Goal: Task Accomplishment & Management: Manage account settings

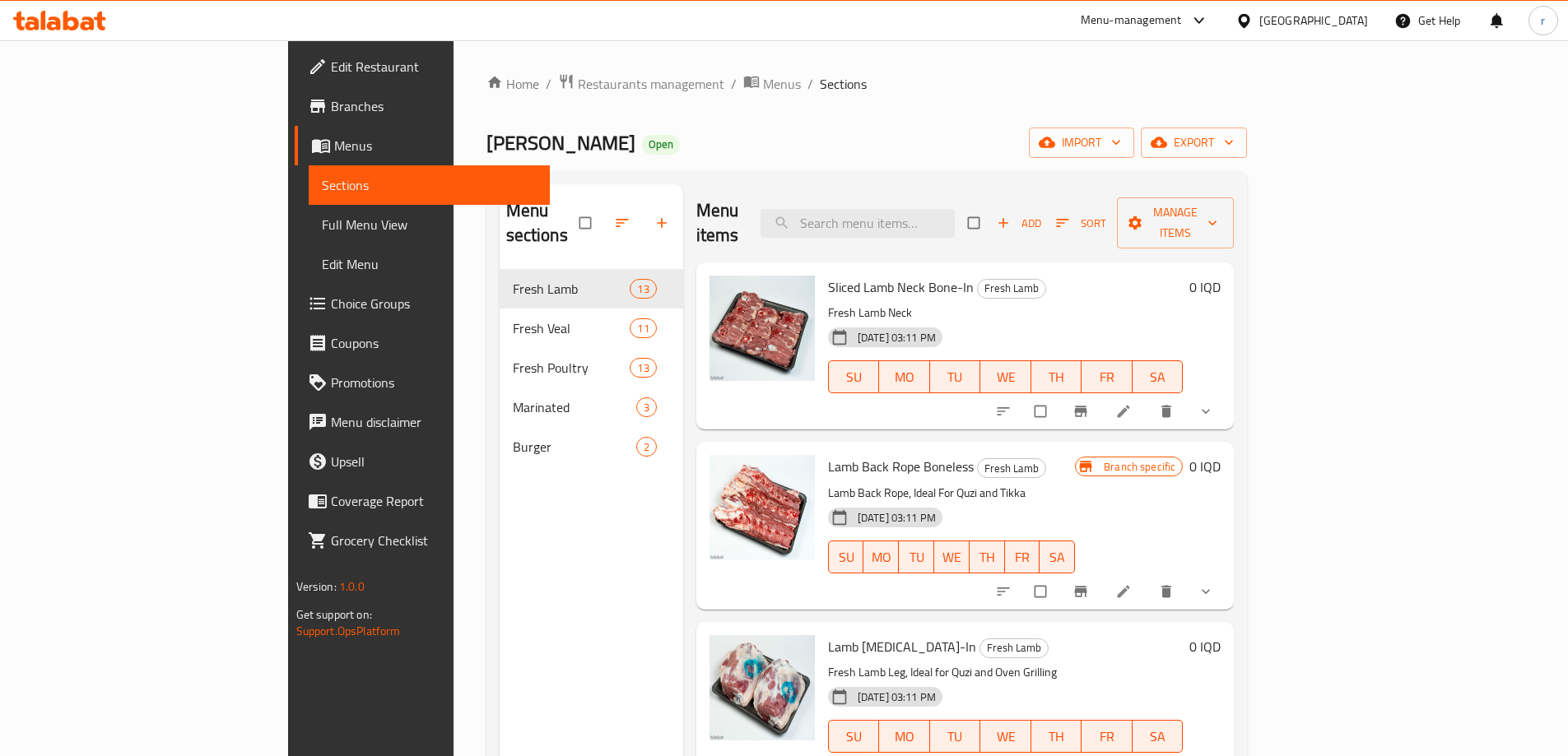
click at [78, 15] on icon at bounding box center [60, 20] width 93 height 20
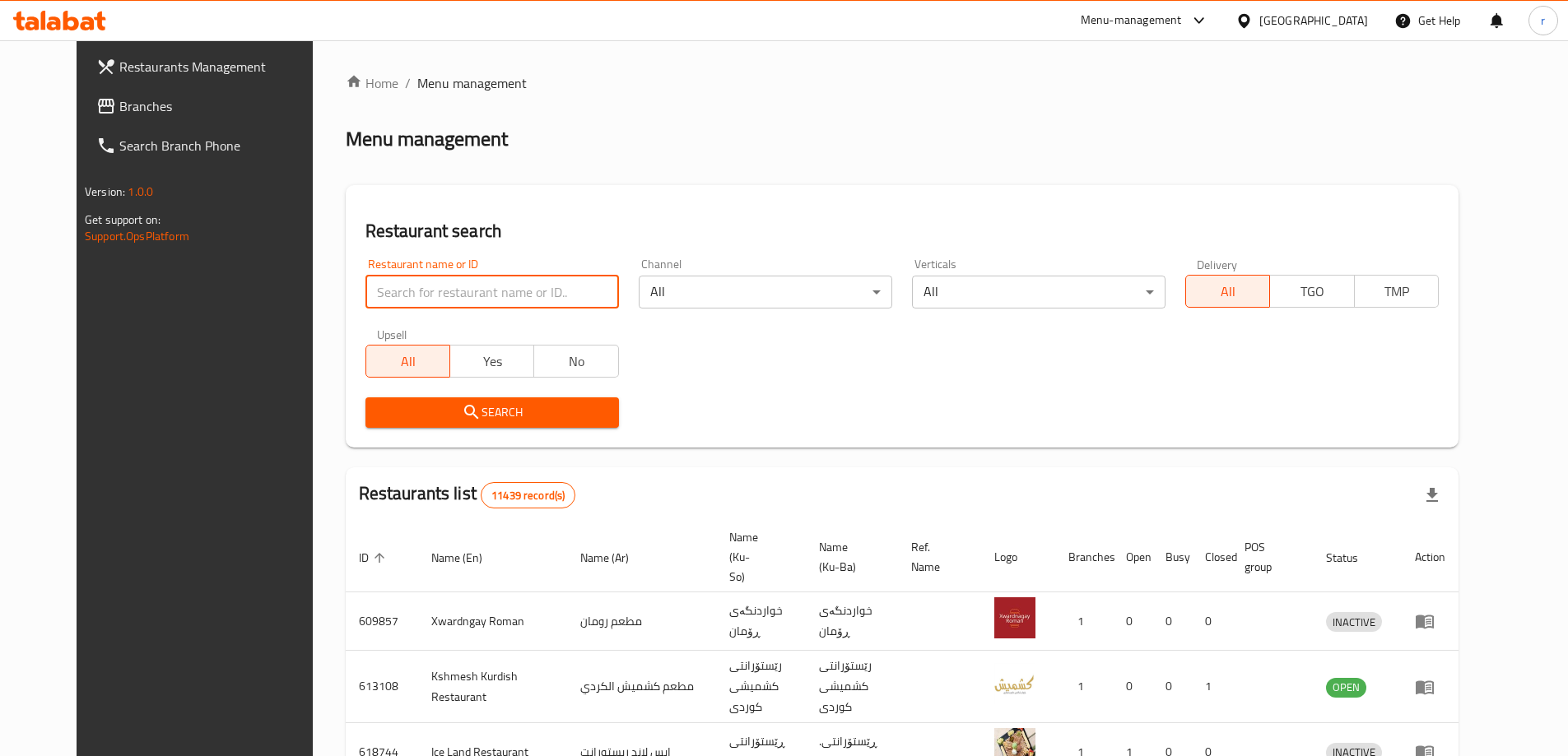
click at [365, 298] on input "search" at bounding box center [492, 291] width 254 height 33
paste input "663789"
type input "663789"
click at [423, 399] on button "Search" at bounding box center [492, 413] width 254 height 31
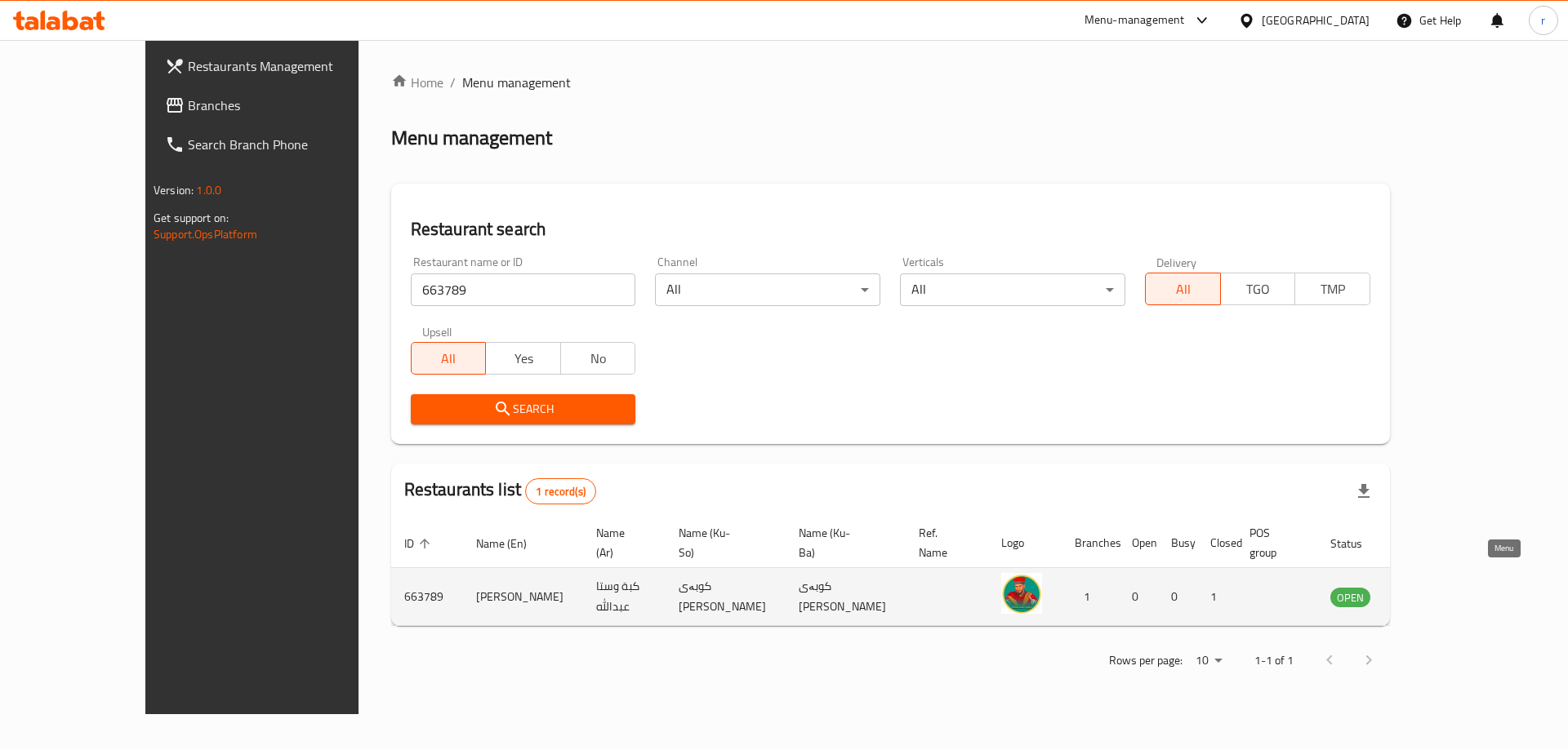
click at [1436, 587] on icon "enhanced table" at bounding box center [1425, 596] width 19 height 19
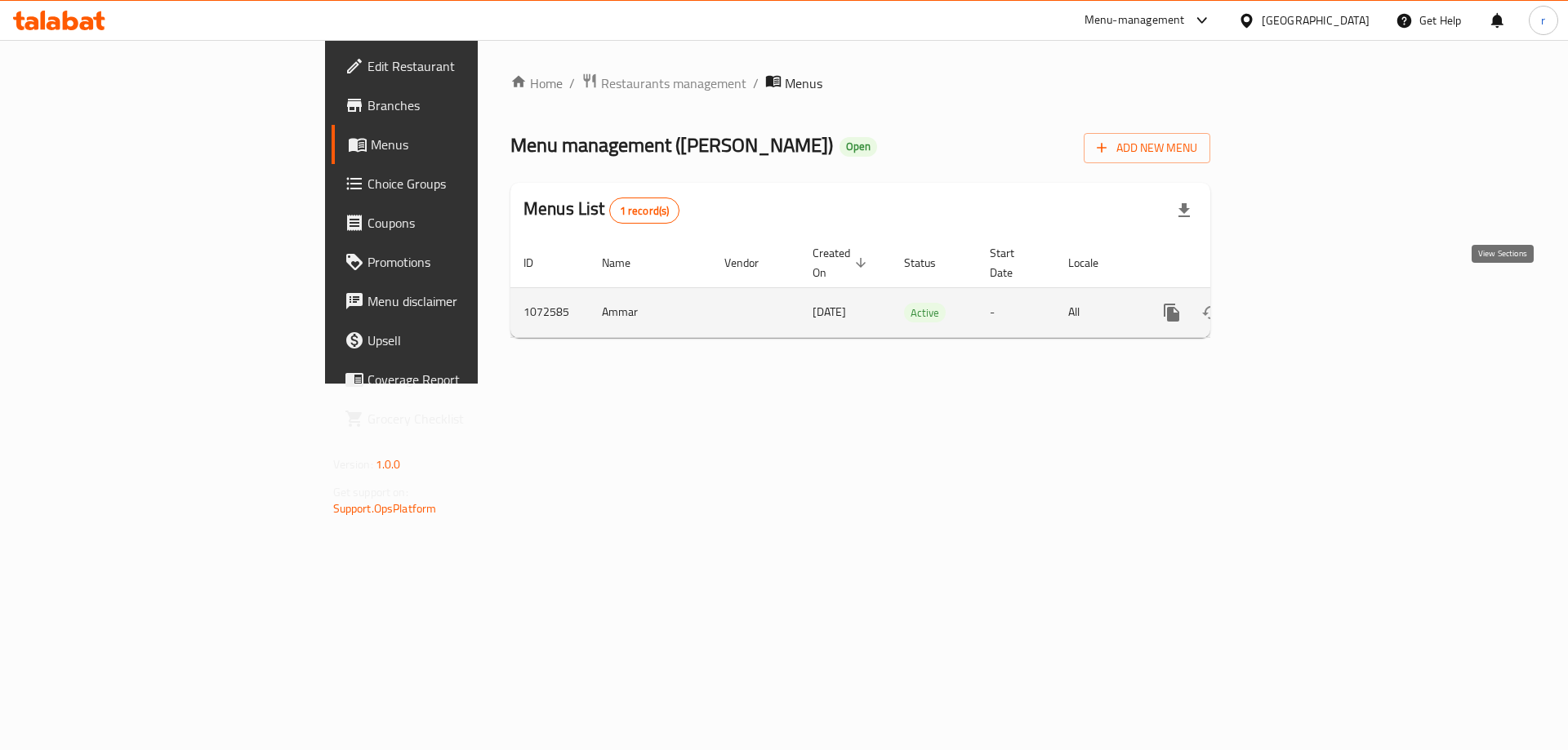
click at [1297, 306] on icon "enhanced table" at bounding box center [1289, 313] width 15 height 15
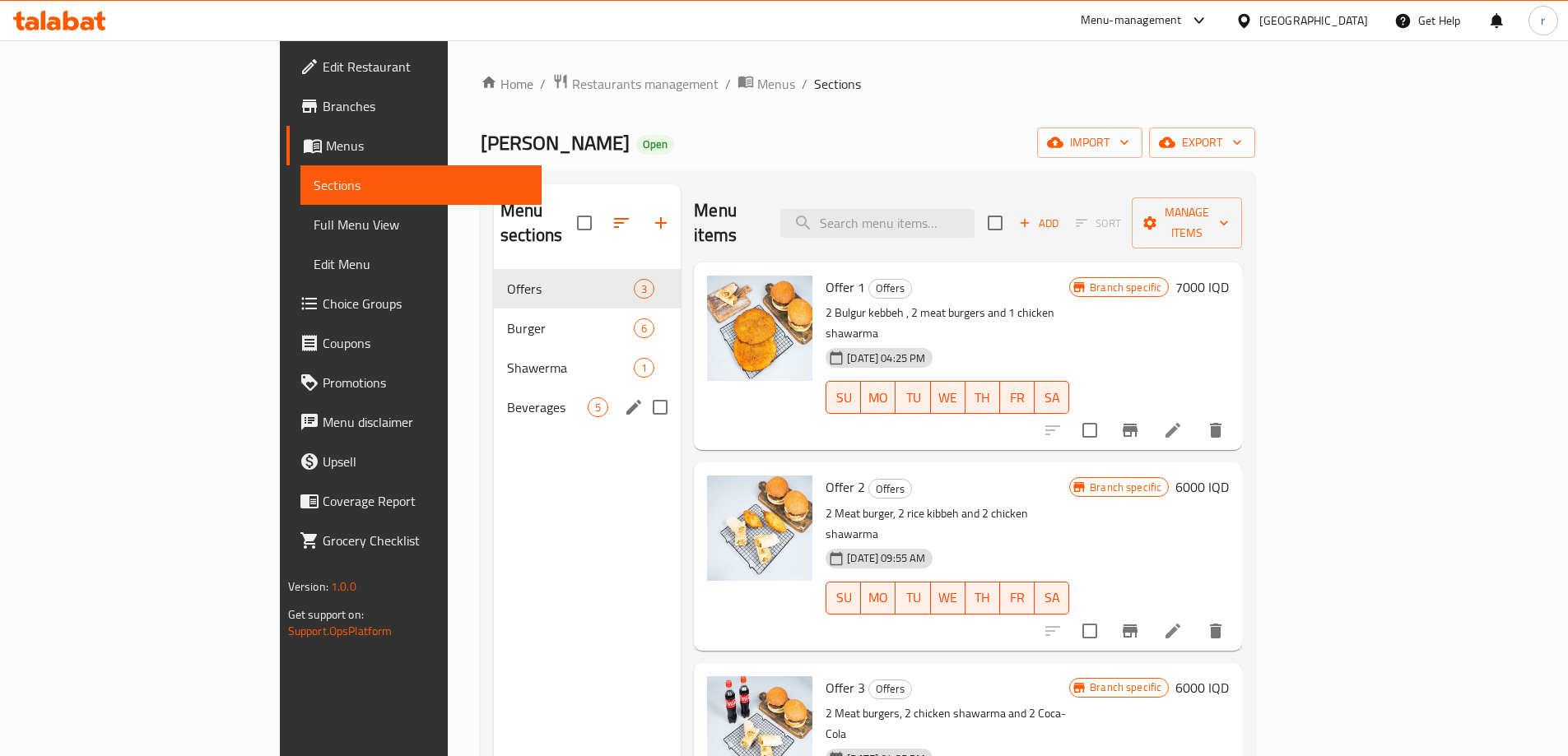
click at [494, 393] on div "Beverages 5" at bounding box center [587, 407] width 187 height 39
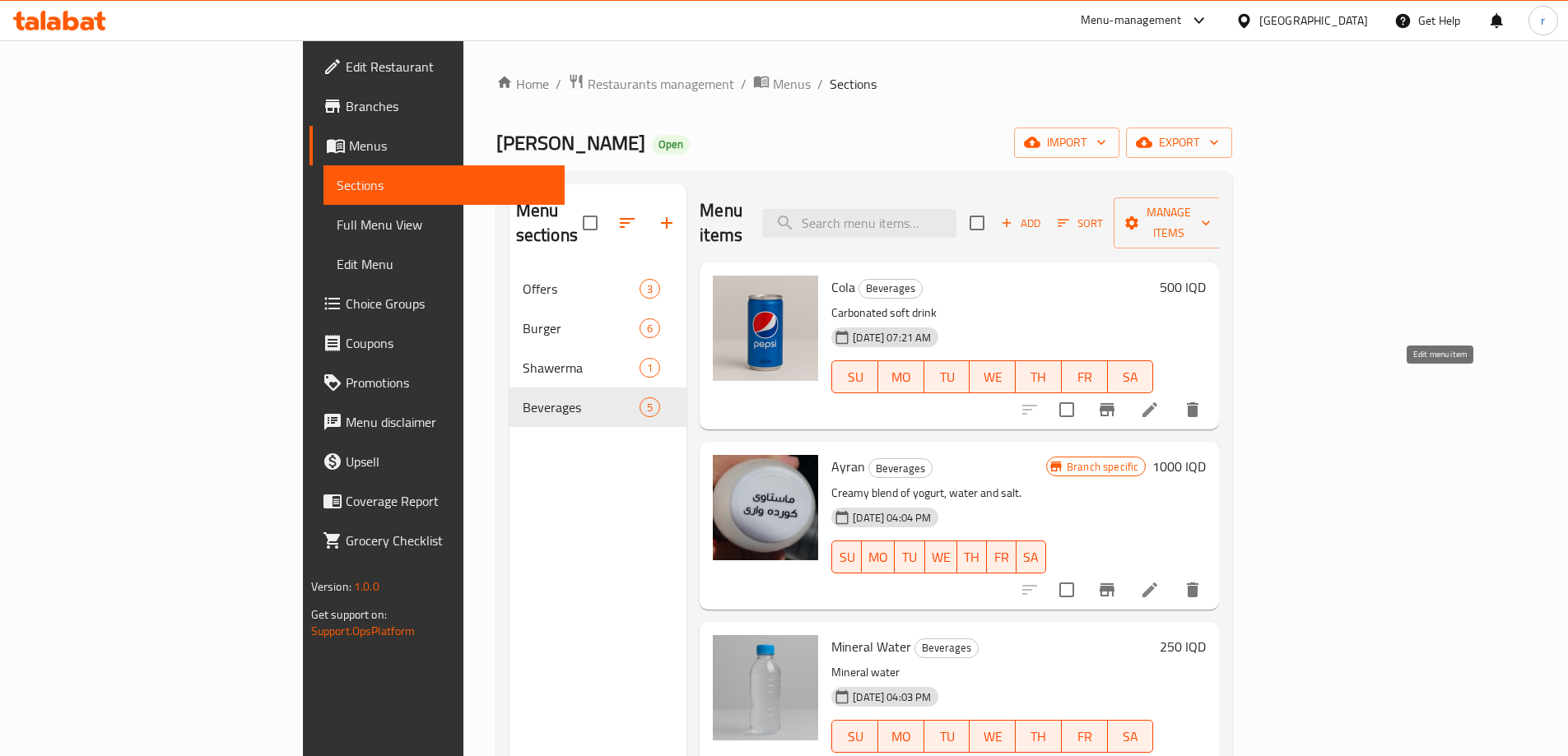
click at [1159, 399] on icon at bounding box center [1149, 409] width 20 height 20
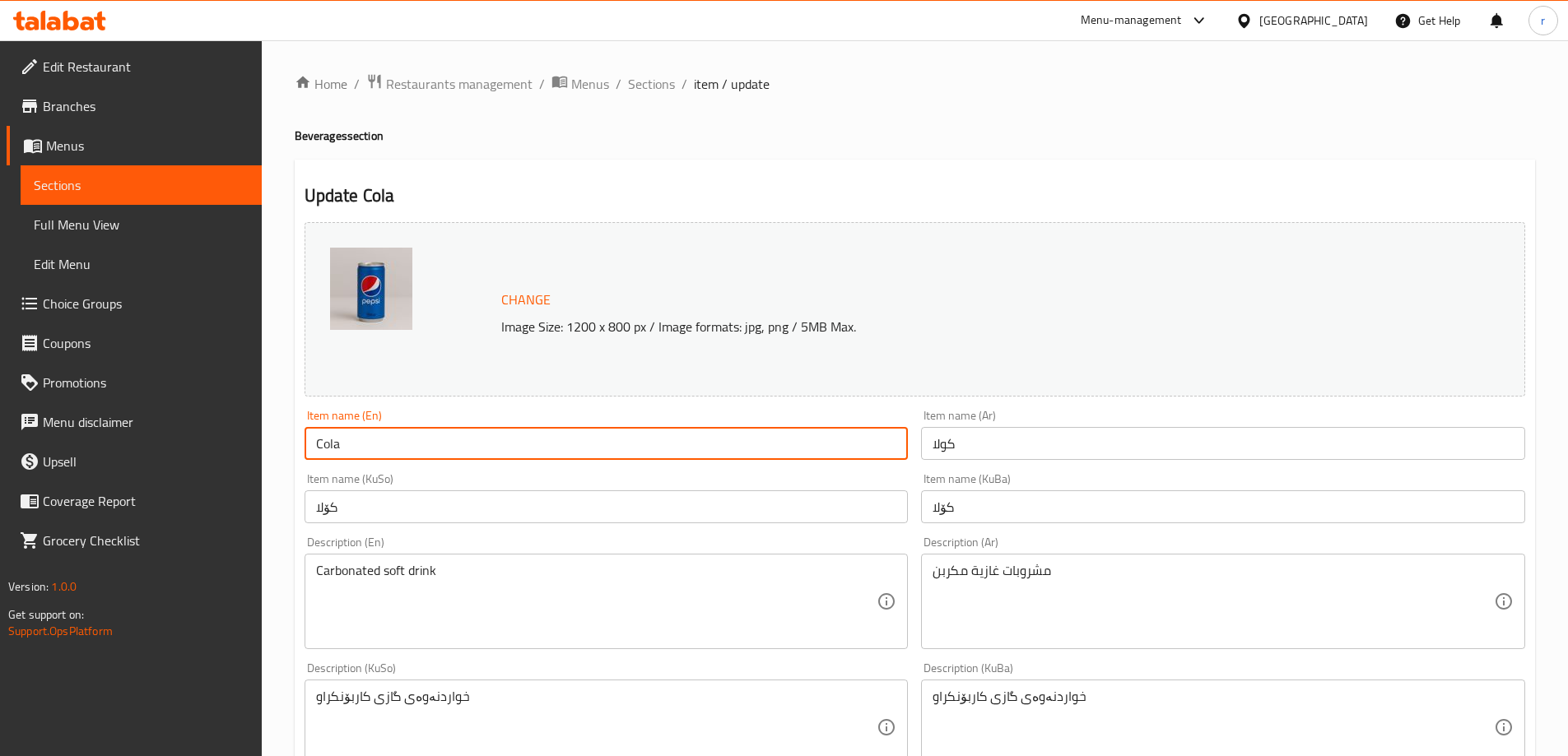
drag, startPoint x: 337, startPoint y: 442, endPoint x: 290, endPoint y: 442, distance: 47.0
click at [290, 442] on div "Home / Restaurants management / Menus / Sections / item / update Beverages sect…" at bounding box center [914, 707] width 1306 height 1336
paste input "Pepsi"
type input "Pepsi"
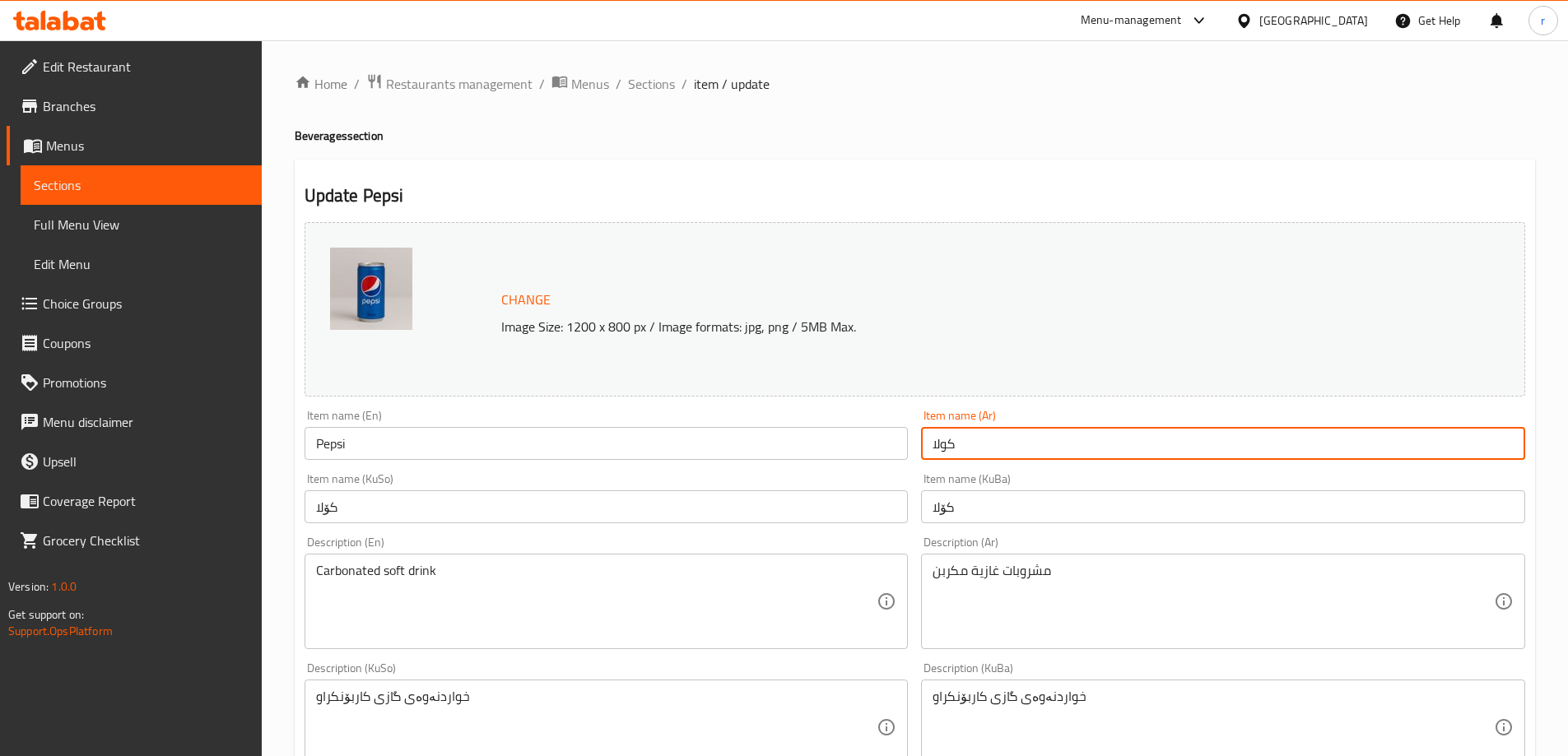
drag, startPoint x: 1064, startPoint y: 453, endPoint x: 869, endPoint y: 476, distance: 196.4
click at [869, 476] on div "Change Image Size: 1200 x 800 px / Image formats: jpg, png / 5MB Max. Item name…" at bounding box center [915, 677] width 1234 height 922
paste input "بيبسي"
type input "بيبسي"
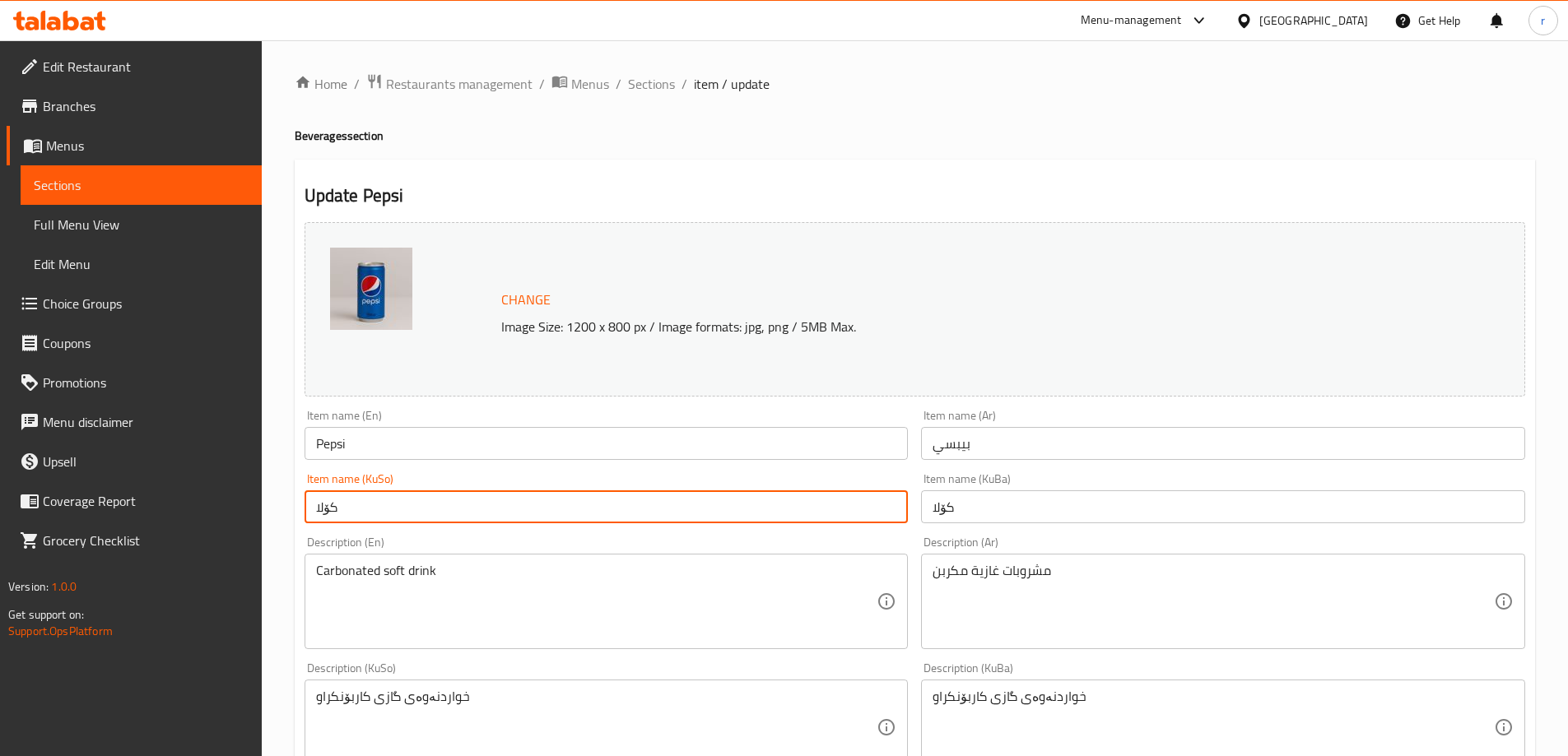
drag, startPoint x: 435, startPoint y: 500, endPoint x: 175, endPoint y: 507, distance: 260.1
click at [175, 507] on div "Edit Restaurant Branches Menus Sections Full Menu View Edit Menu Choice Groups …" at bounding box center [784, 707] width 1568 height 1336
paste input "بیپسی"
type input "بیپسی"
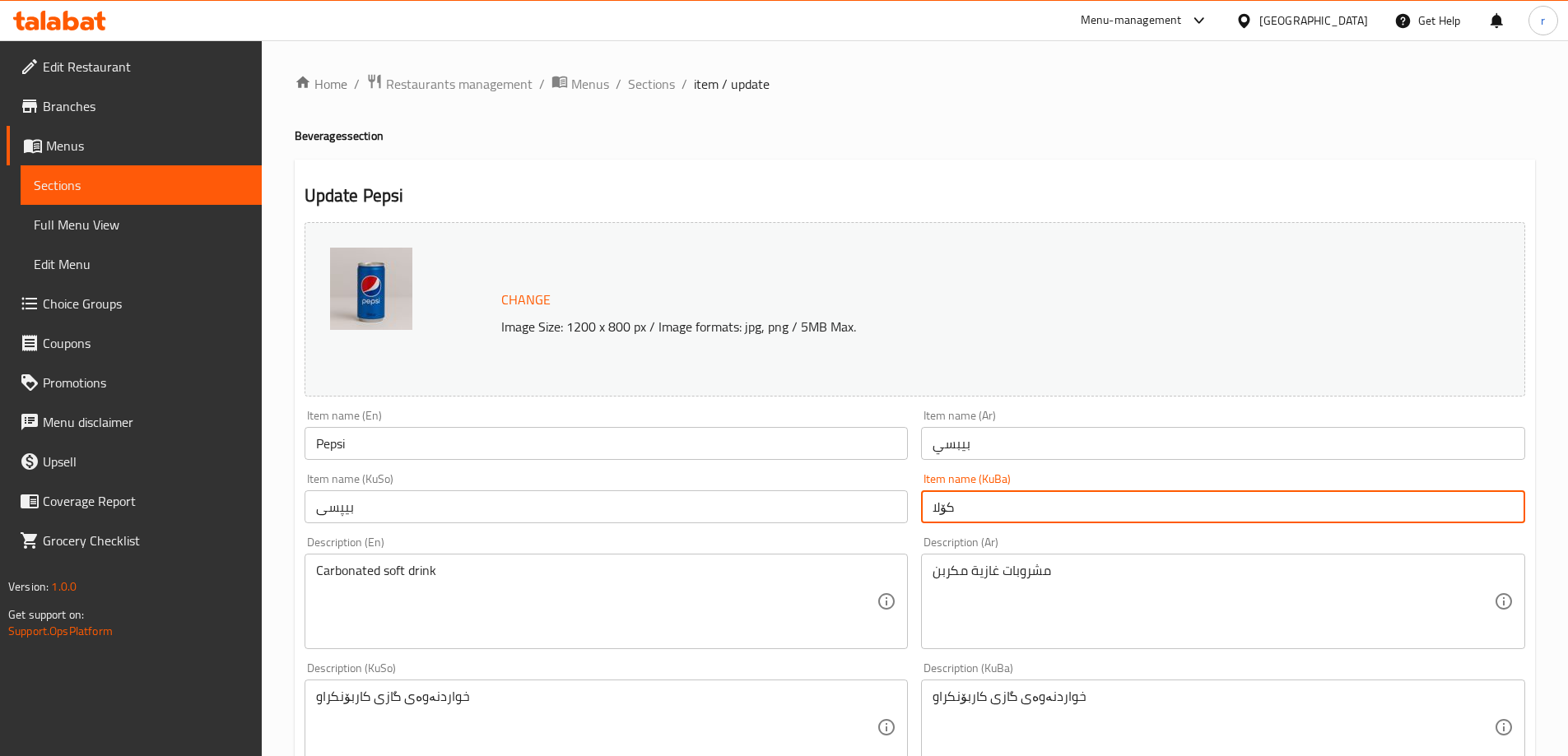
drag, startPoint x: 1001, startPoint y: 517, endPoint x: 880, endPoint y: 515, distance: 121.0
click at [880, 515] on div "Change Image Size: 1200 x 800 px / Image formats: jpg, png / 5MB Max. Item name…" at bounding box center [915, 677] width 1234 height 922
paste input "بیپسی"
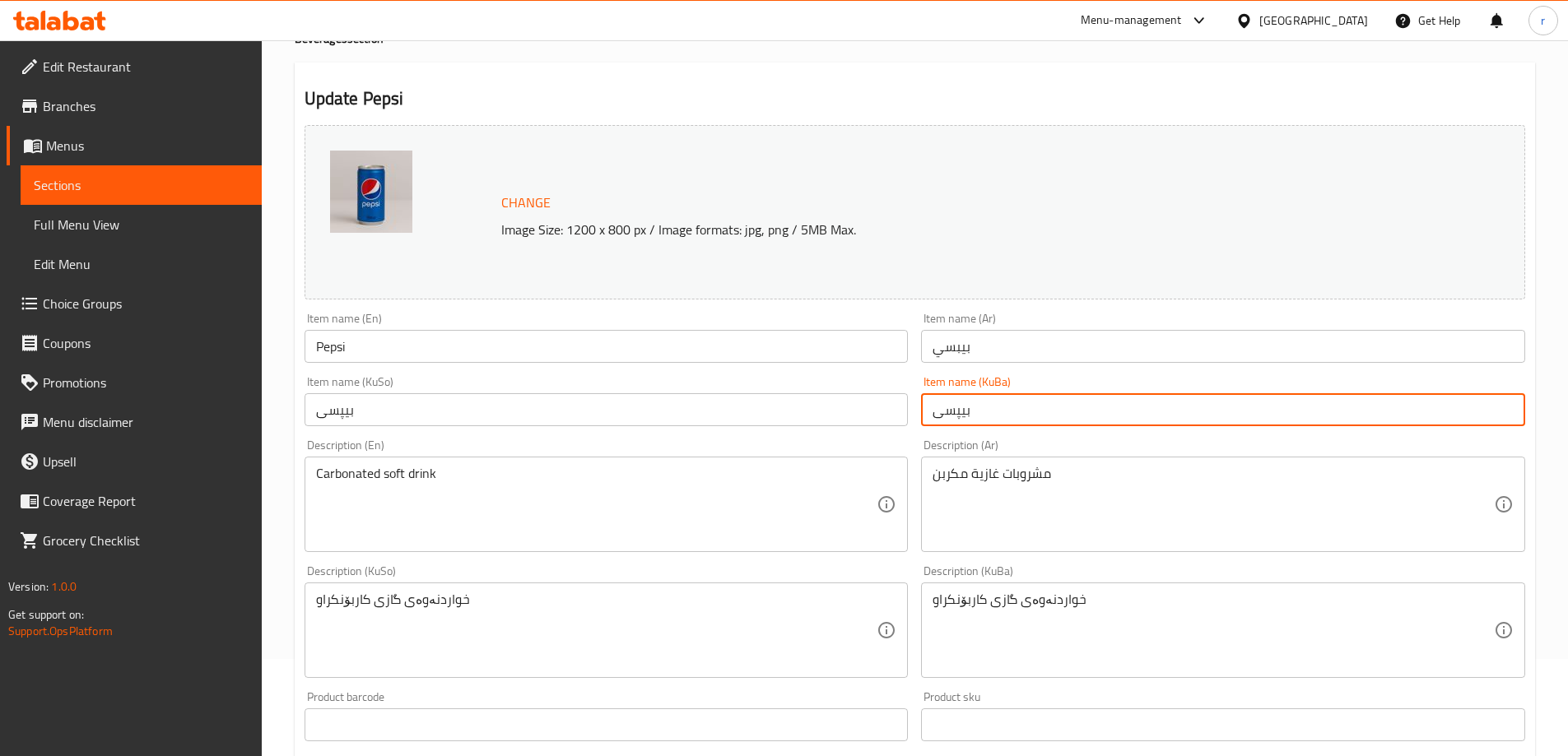
scroll to position [137, 0]
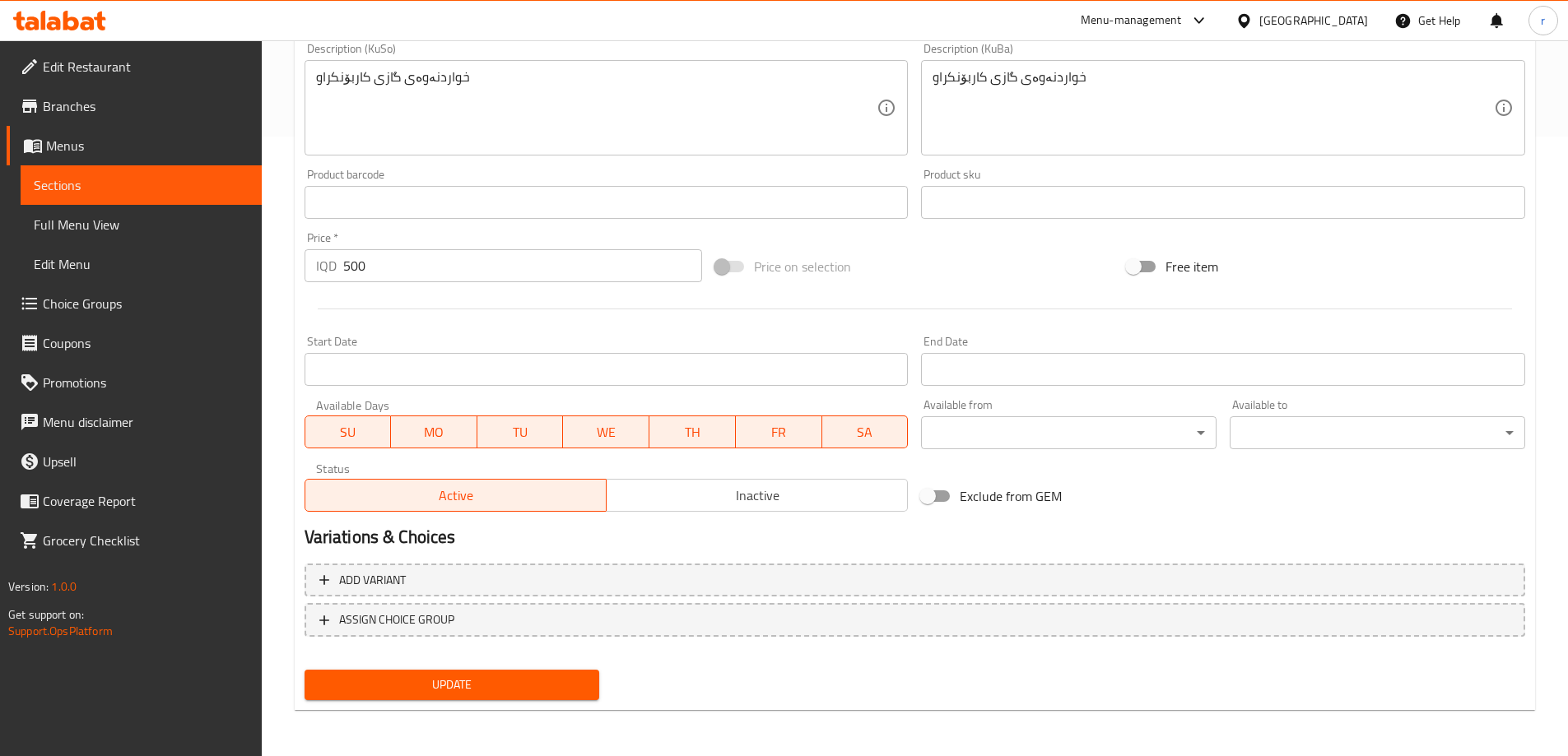
type input "بیپسی"
click at [511, 681] on span "Update" at bounding box center [452, 685] width 269 height 21
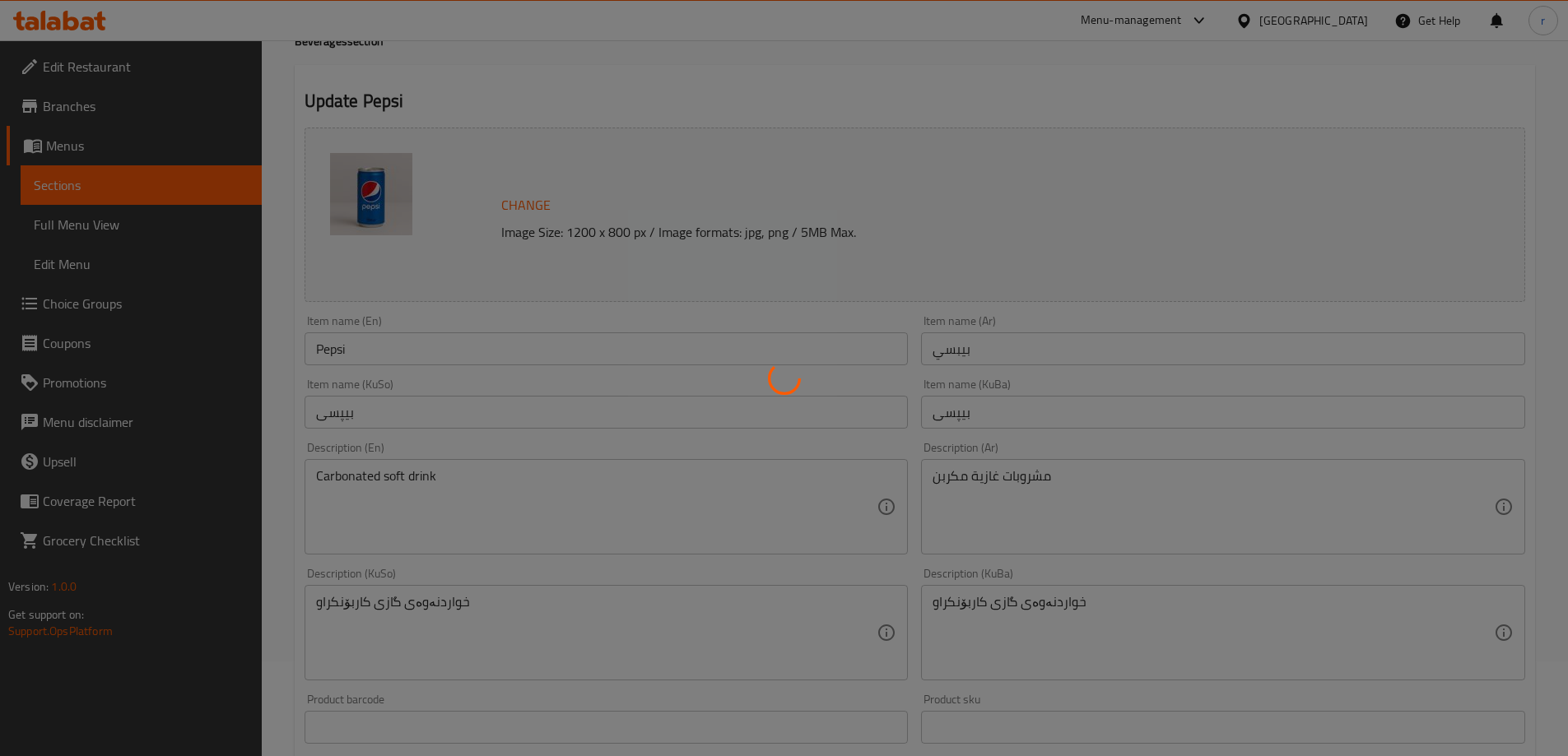
scroll to position [0, 0]
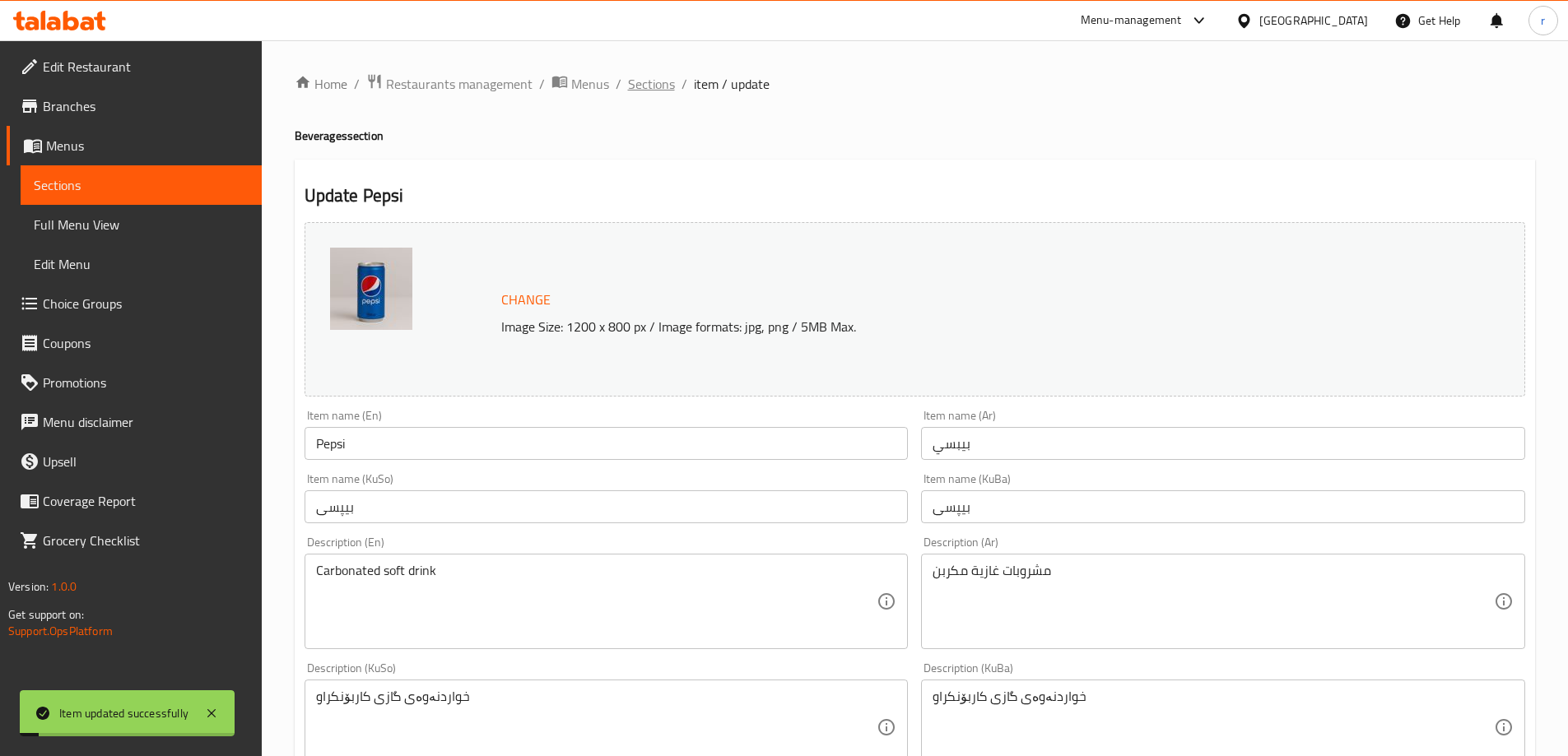
click at [651, 78] on span "Sections" at bounding box center [651, 83] width 47 height 20
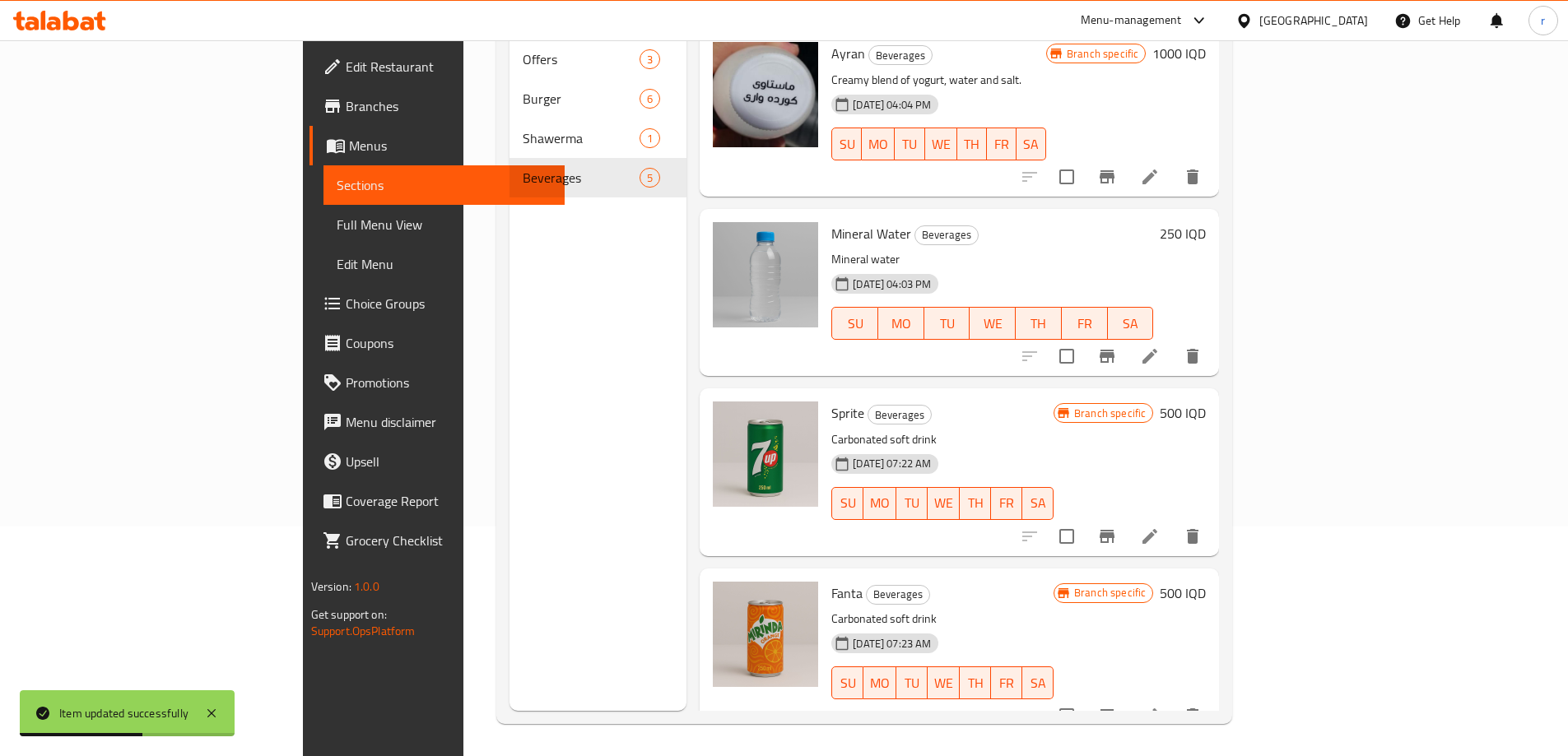
scroll to position [231, 0]
click at [1159, 525] on icon at bounding box center [1149, 535] width 20 height 20
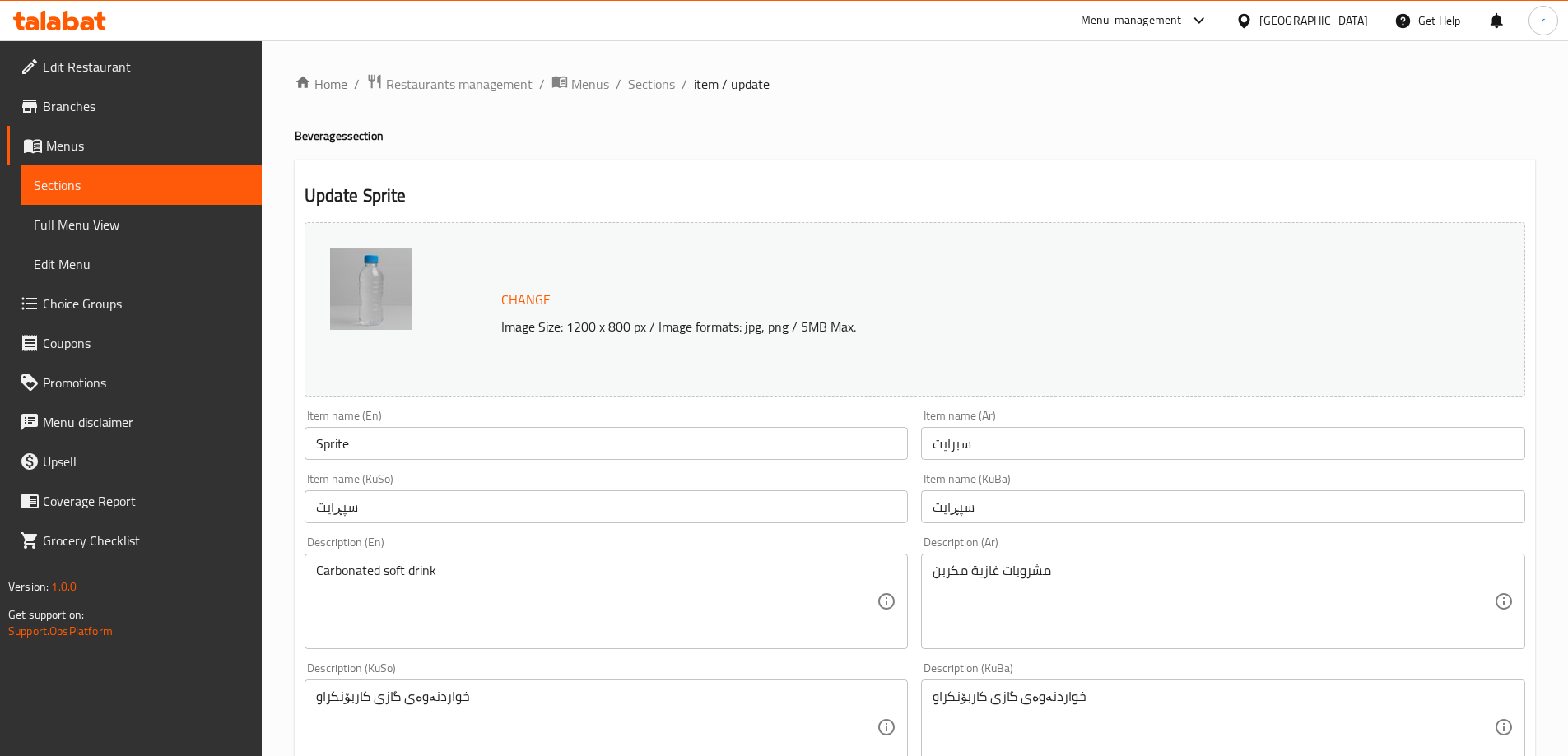
click at [635, 83] on span "Sections" at bounding box center [651, 83] width 47 height 20
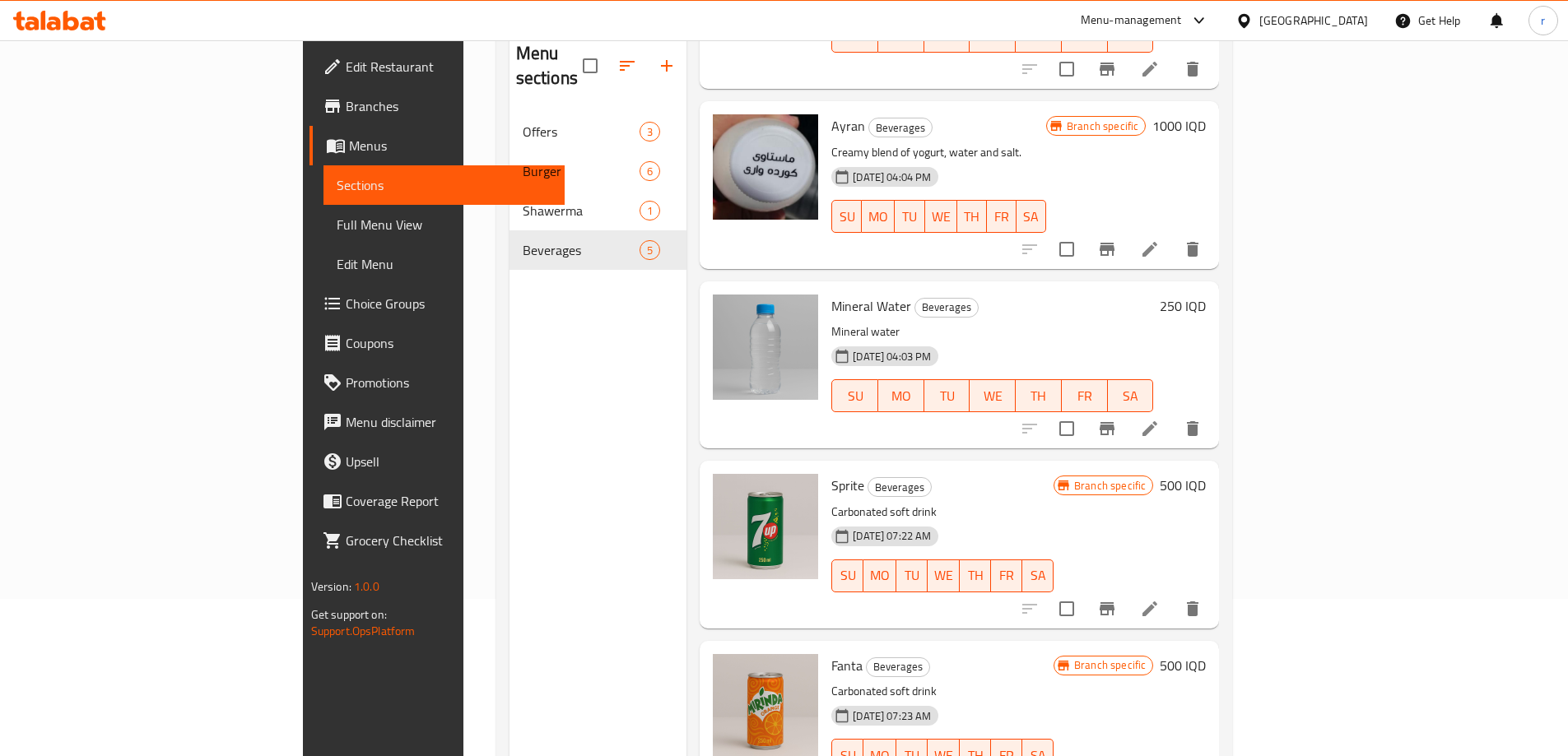
scroll to position [231, 0]
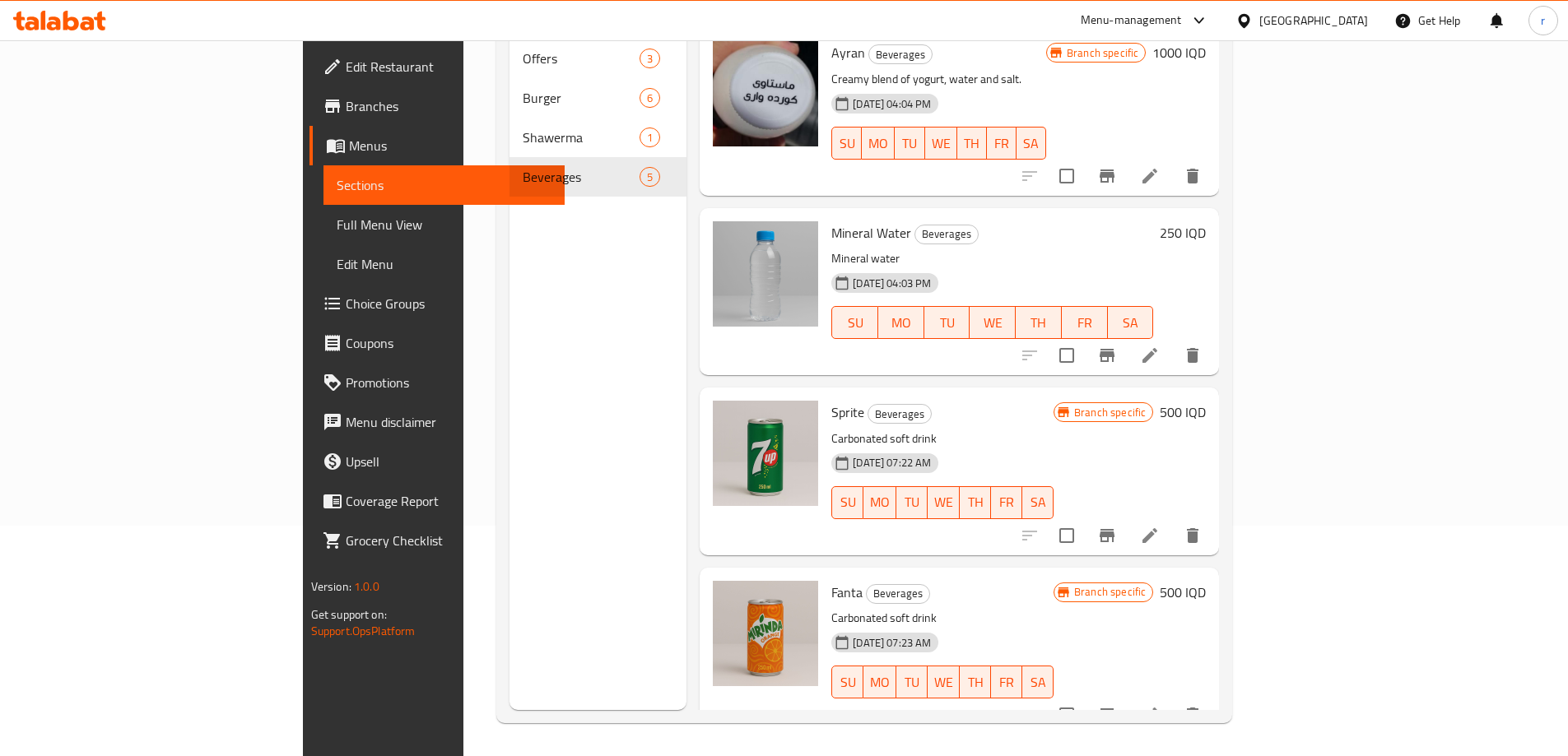
click at [1172, 522] on li at bounding box center [1149, 536] width 46 height 30
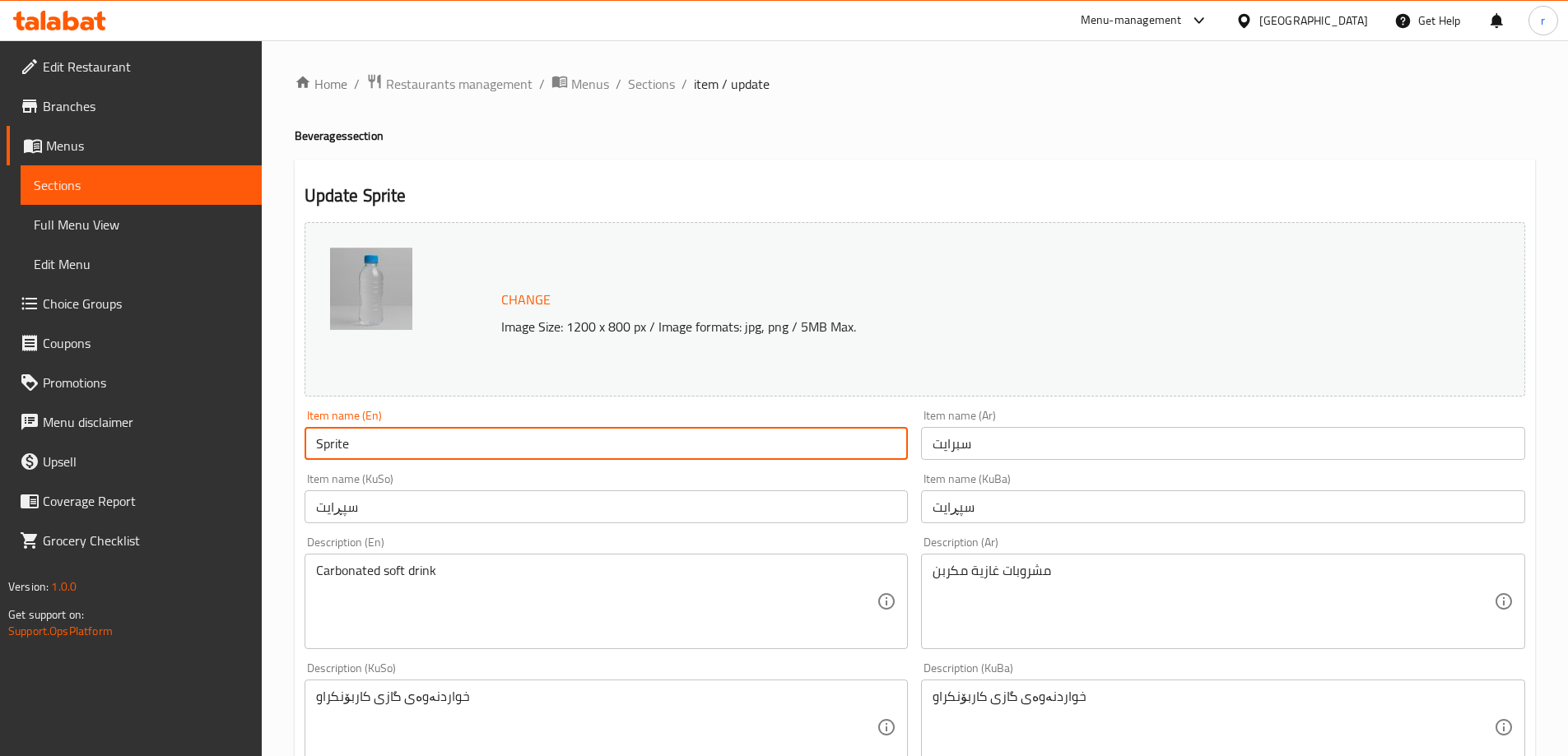
drag, startPoint x: 396, startPoint y: 444, endPoint x: 254, endPoint y: 445, distance: 142.0
click at [254, 445] on div "Edit Restaurant Branches Menus Sections Full Menu View Edit Menu Choice Groups …" at bounding box center [784, 707] width 1568 height 1336
paste input "7 Up"
type input "7 Up"
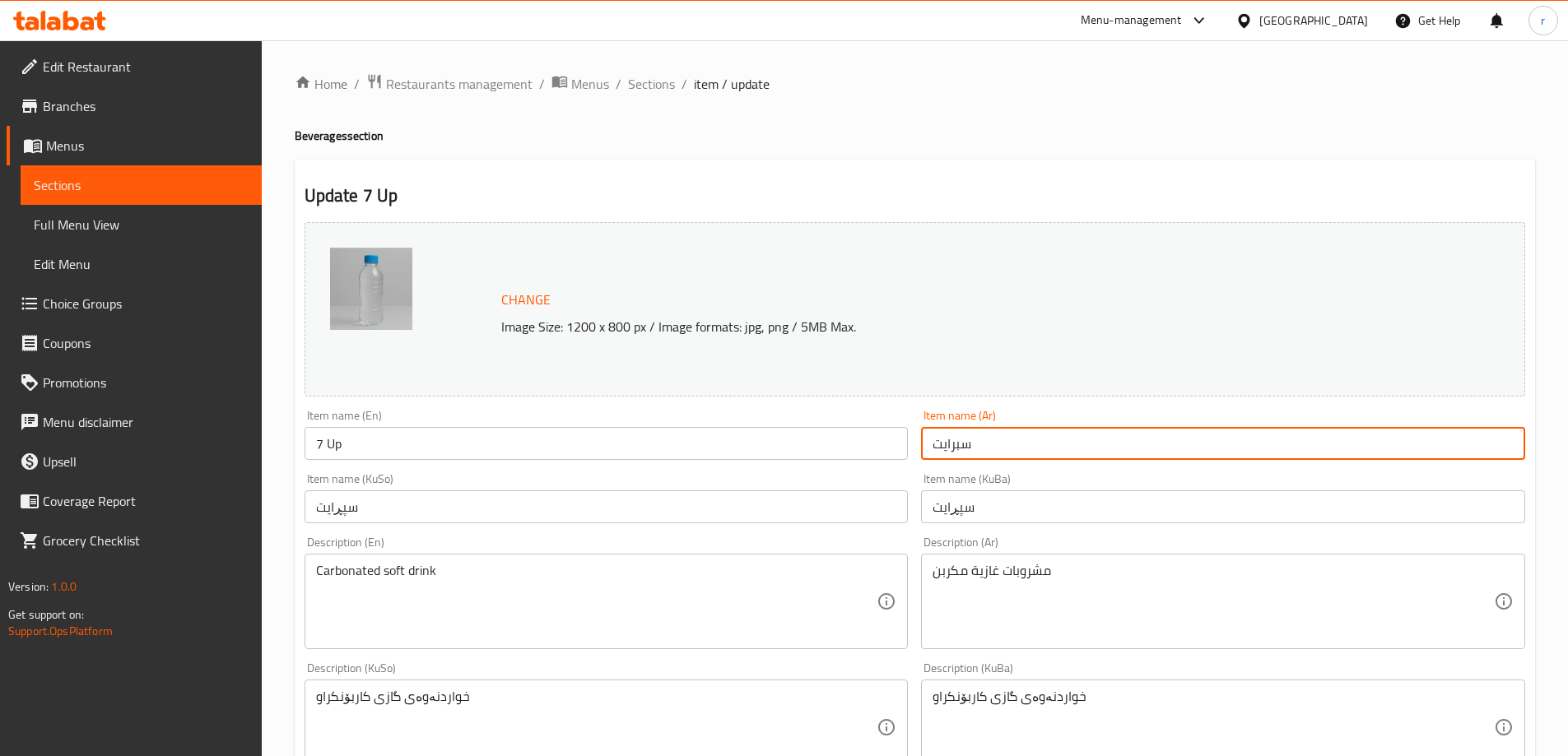
drag, startPoint x: 984, startPoint y: 441, endPoint x: 853, endPoint y: 449, distance: 131.2
click at [853, 449] on div "Change Image Size: 1200 x 800 px / Image formats: jpg, png / 5MB Max. Item name…" at bounding box center [915, 677] width 1234 height 922
paste input "فن أب"
type input "سفن أب"
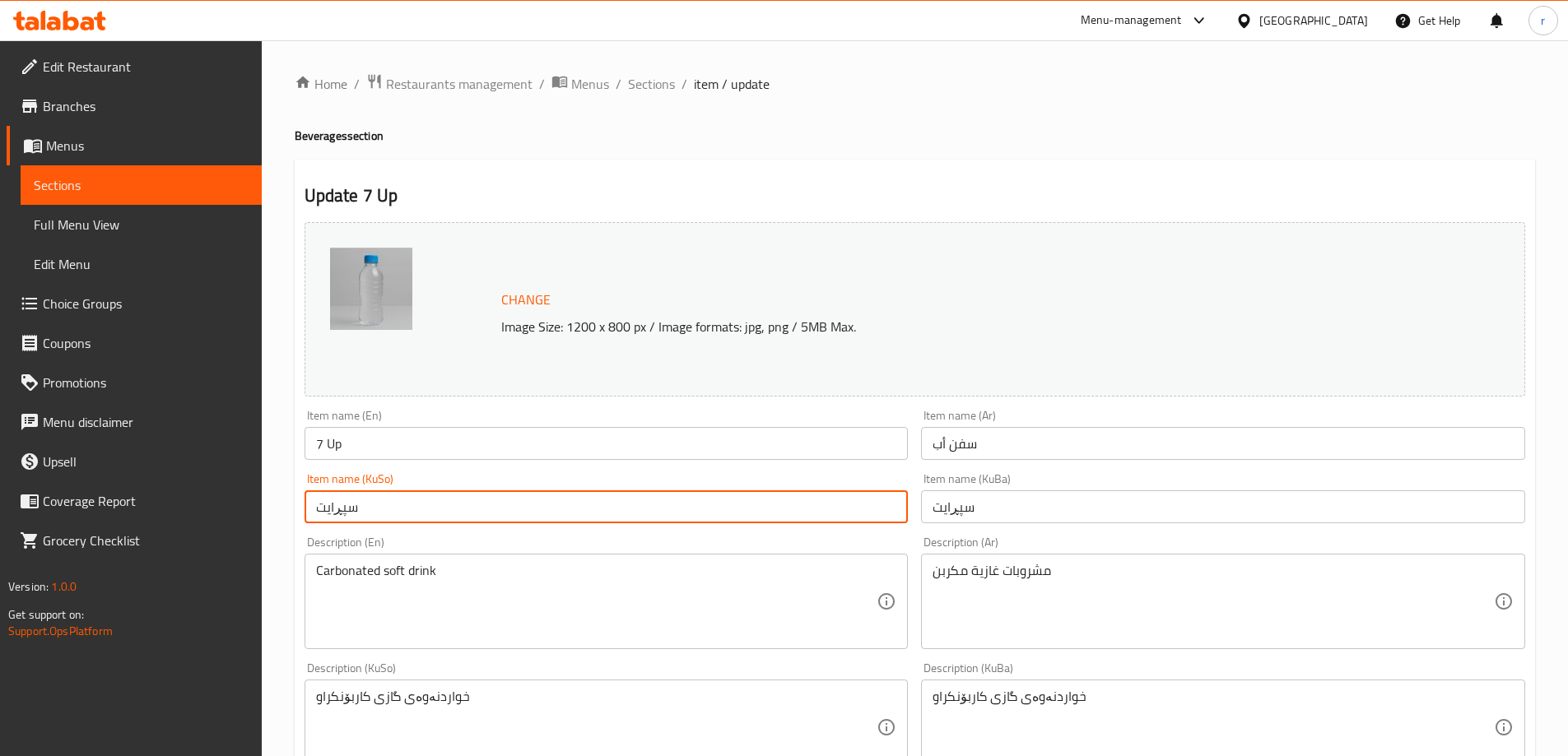
drag, startPoint x: 363, startPoint y: 505, endPoint x: 259, endPoint y: 514, distance: 104.4
click at [259, 514] on div "Edit Restaurant Branches Menus Sections Full Menu View Edit Menu Choice Groups …" at bounding box center [784, 707] width 1568 height 1336
paste input "ێڤن ئاپ"
type input "سێڤن ئاپ"
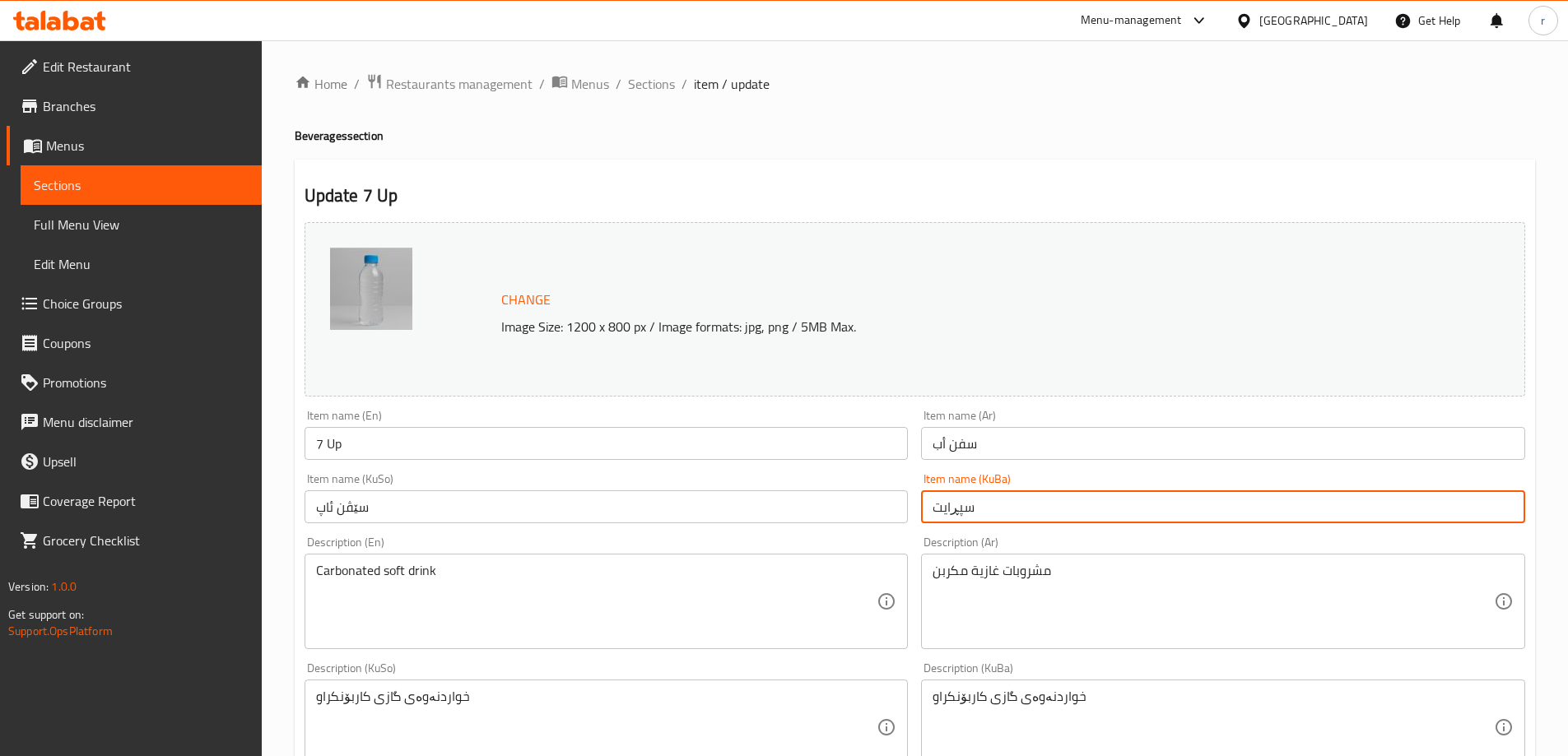
drag, startPoint x: 1055, startPoint y: 508, endPoint x: 734, endPoint y: 512, distance: 321.0
click at [734, 512] on div "Change Image Size: 1200 x 800 px / Image formats: jpg, png / 5MB Max. Item name…" at bounding box center [915, 677] width 1234 height 922
paste input "ێڤن ئاپ"
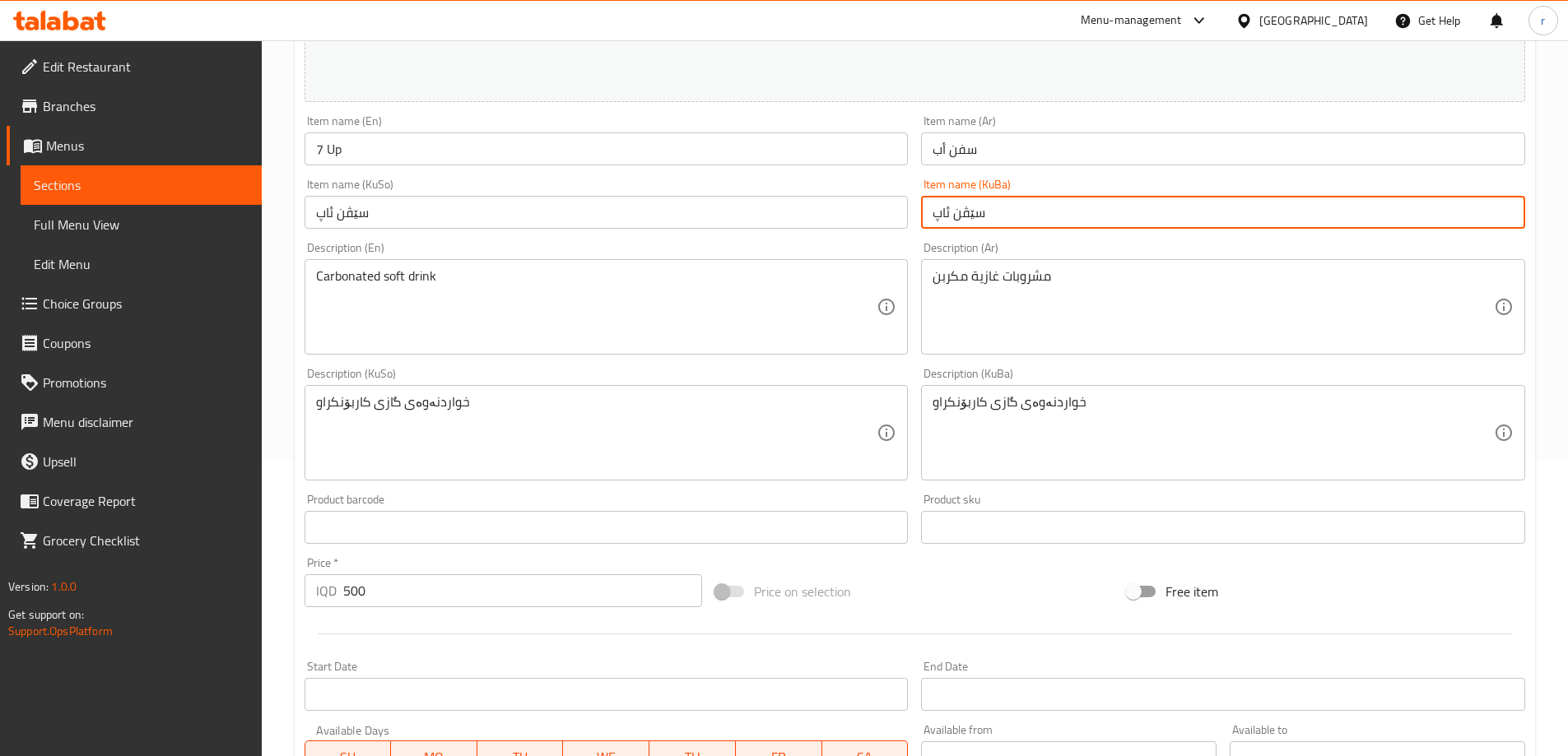
scroll to position [620, 0]
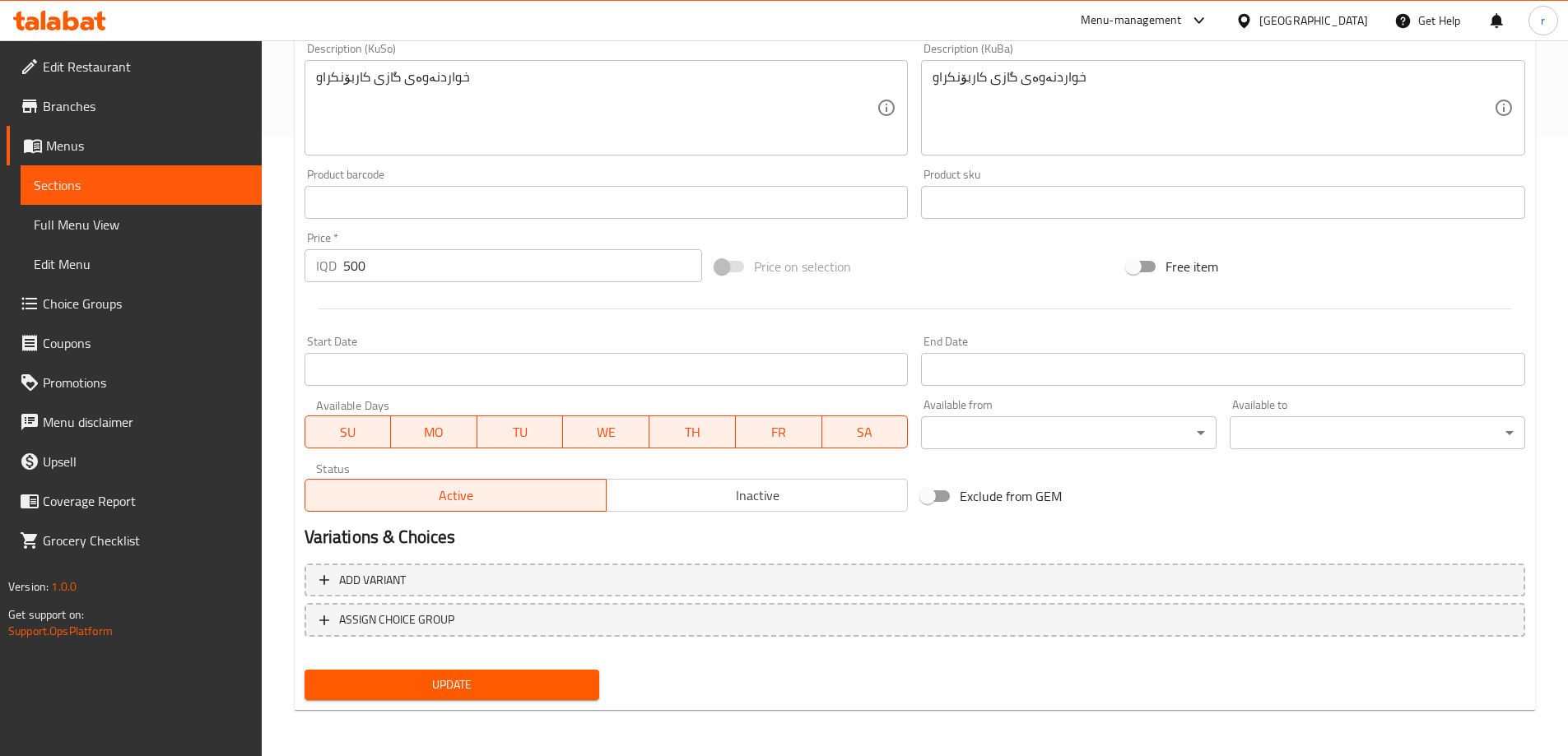
type input "سێڤن ئاپ"
click at [447, 677] on span "Update" at bounding box center [452, 685] width 269 height 21
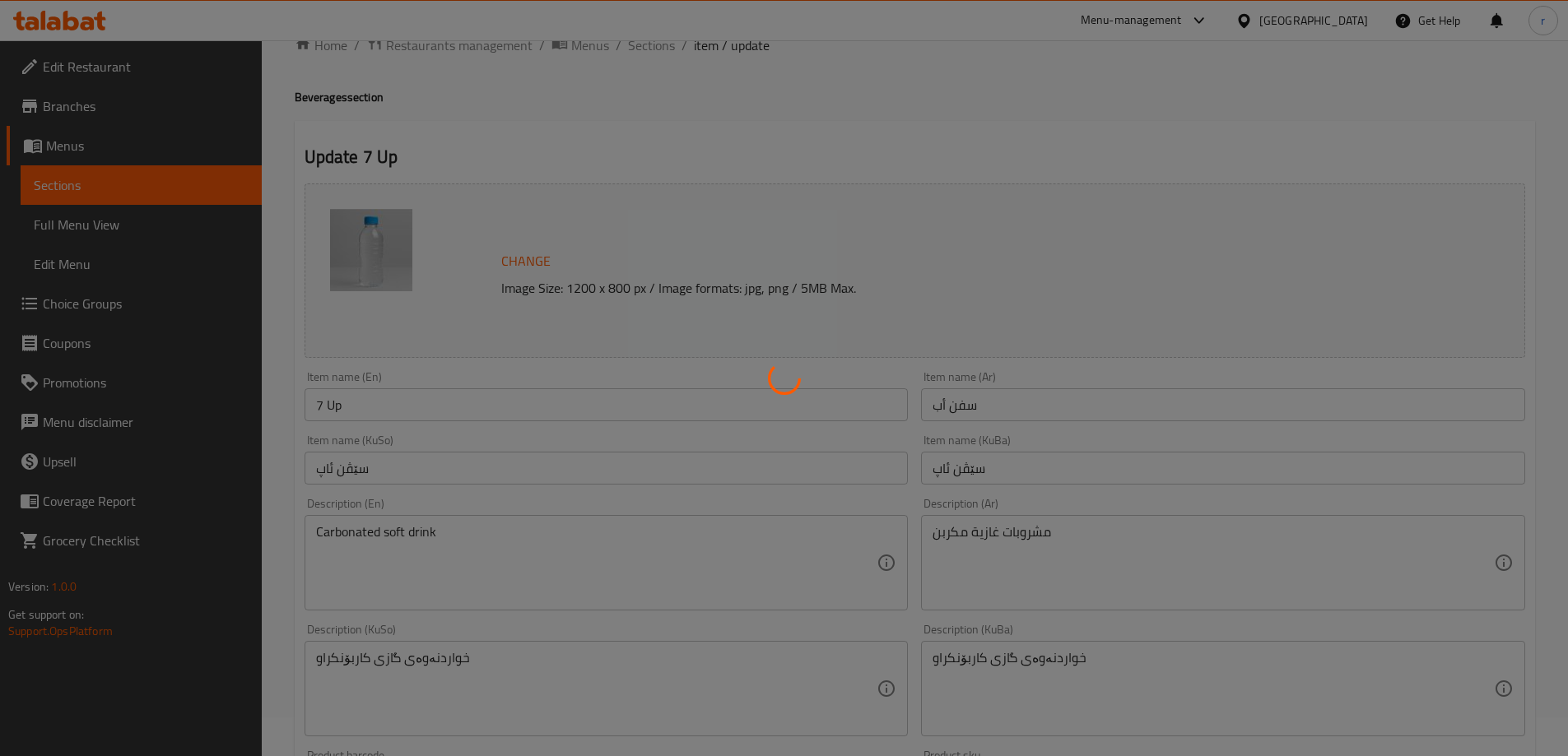
scroll to position [0, 0]
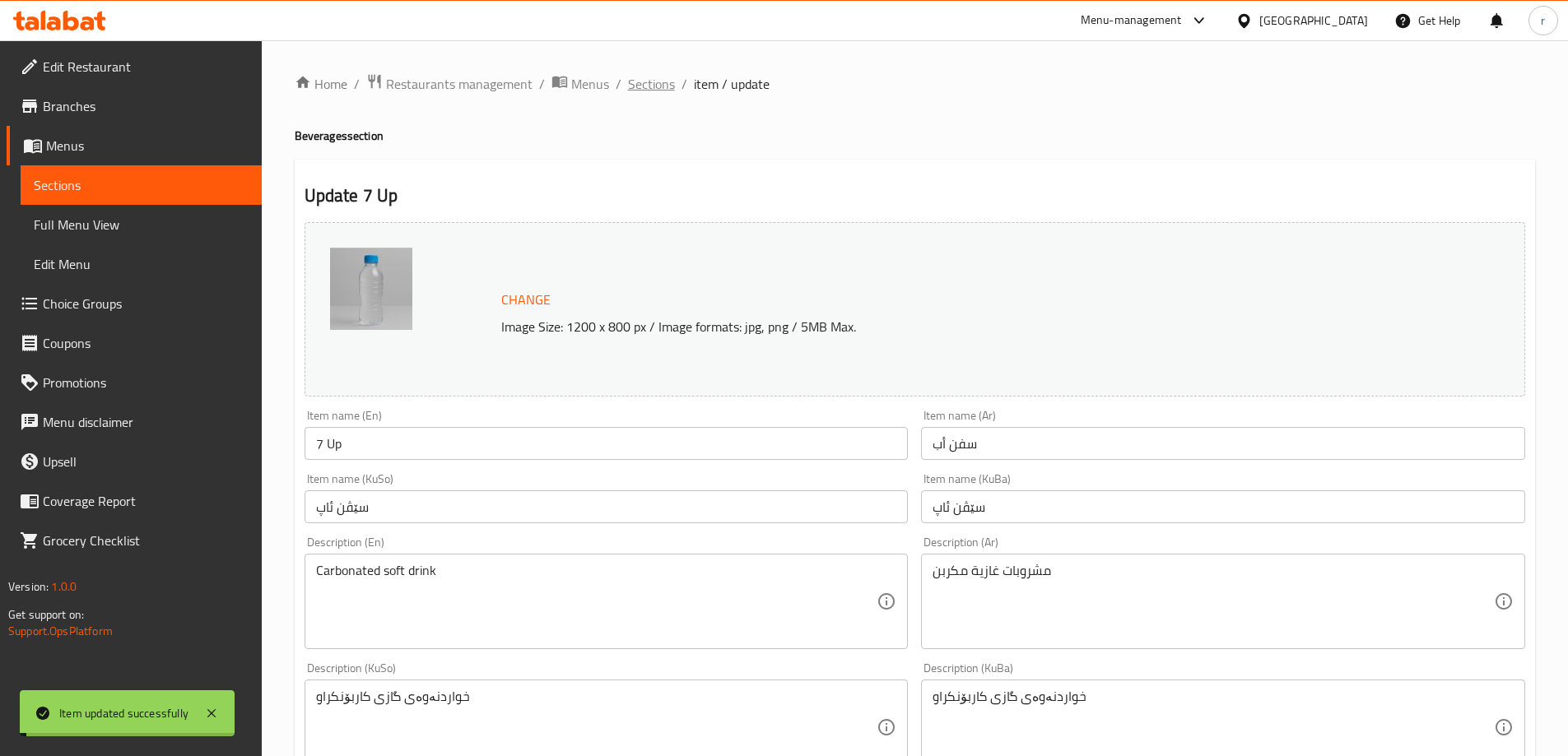
click at [633, 90] on span "Sections" at bounding box center [651, 83] width 47 height 20
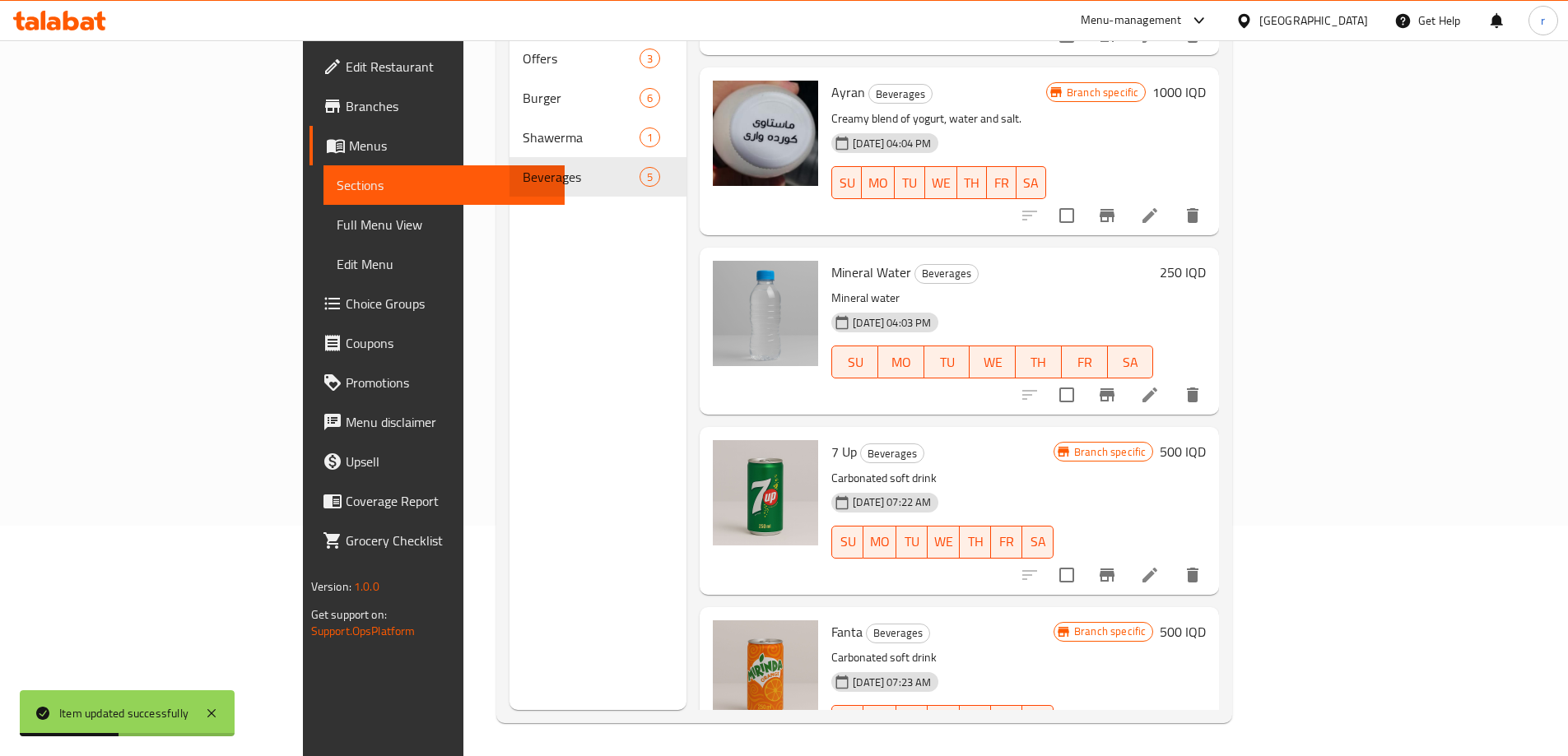
scroll to position [184, 0]
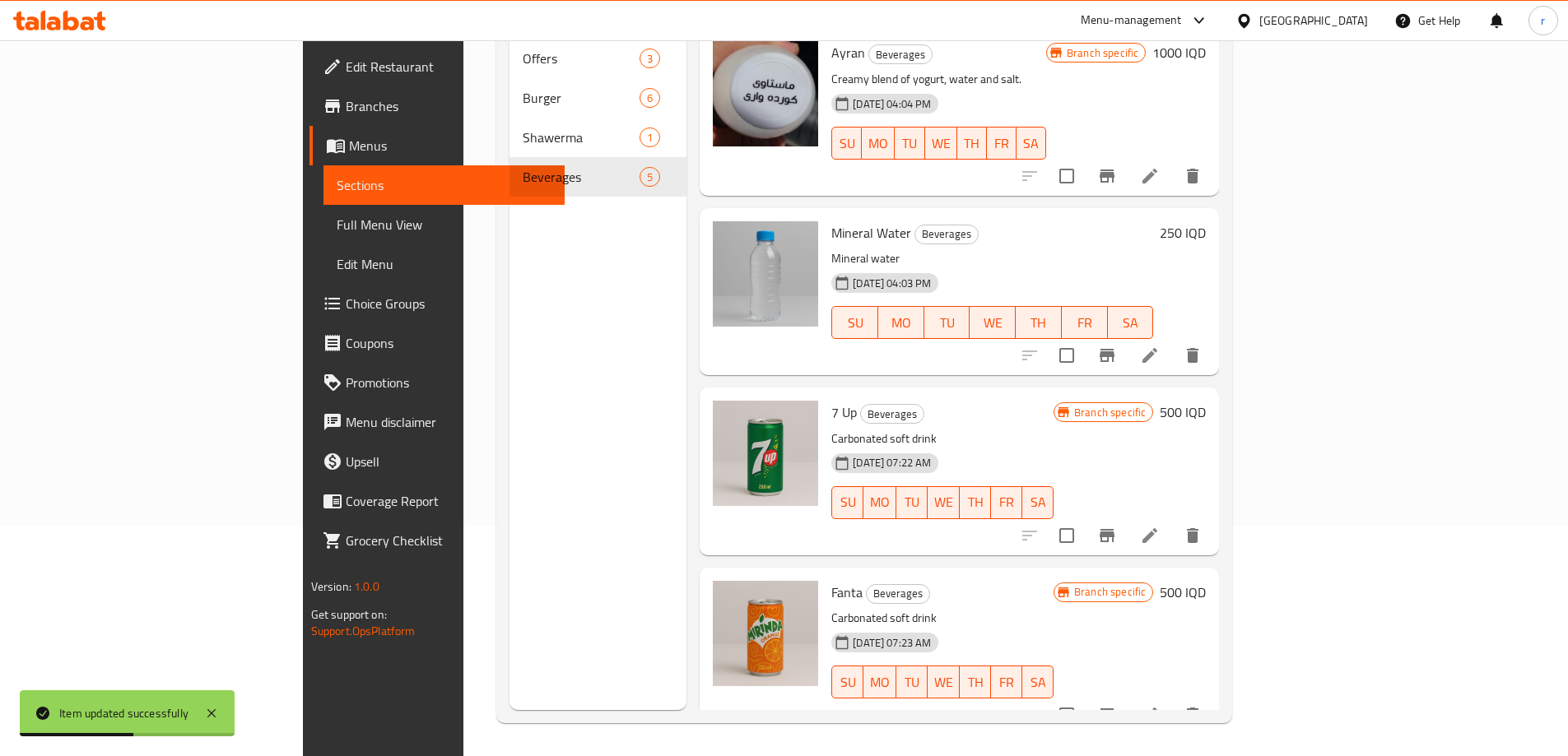
click at [1159, 706] on icon at bounding box center [1149, 715] width 20 height 20
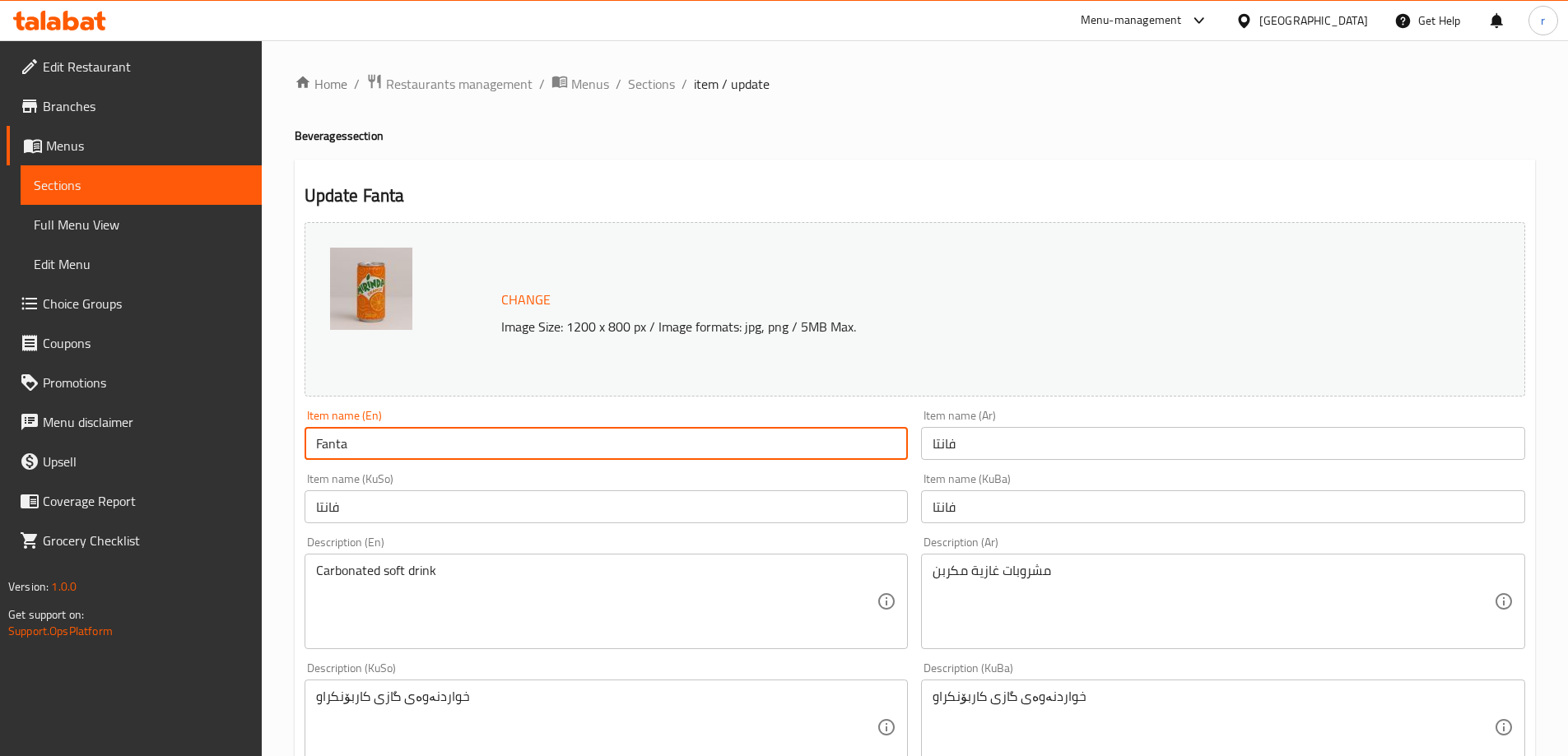
drag, startPoint x: 397, startPoint y: 445, endPoint x: 277, endPoint y: 443, distance: 120.0
click at [277, 443] on div "Home / Restaurants management / Menus / Sections / item / update Beverages sect…" at bounding box center [914, 707] width 1306 height 1336
paste input "Mirinda Orange"
type input "Mirinda Orange"
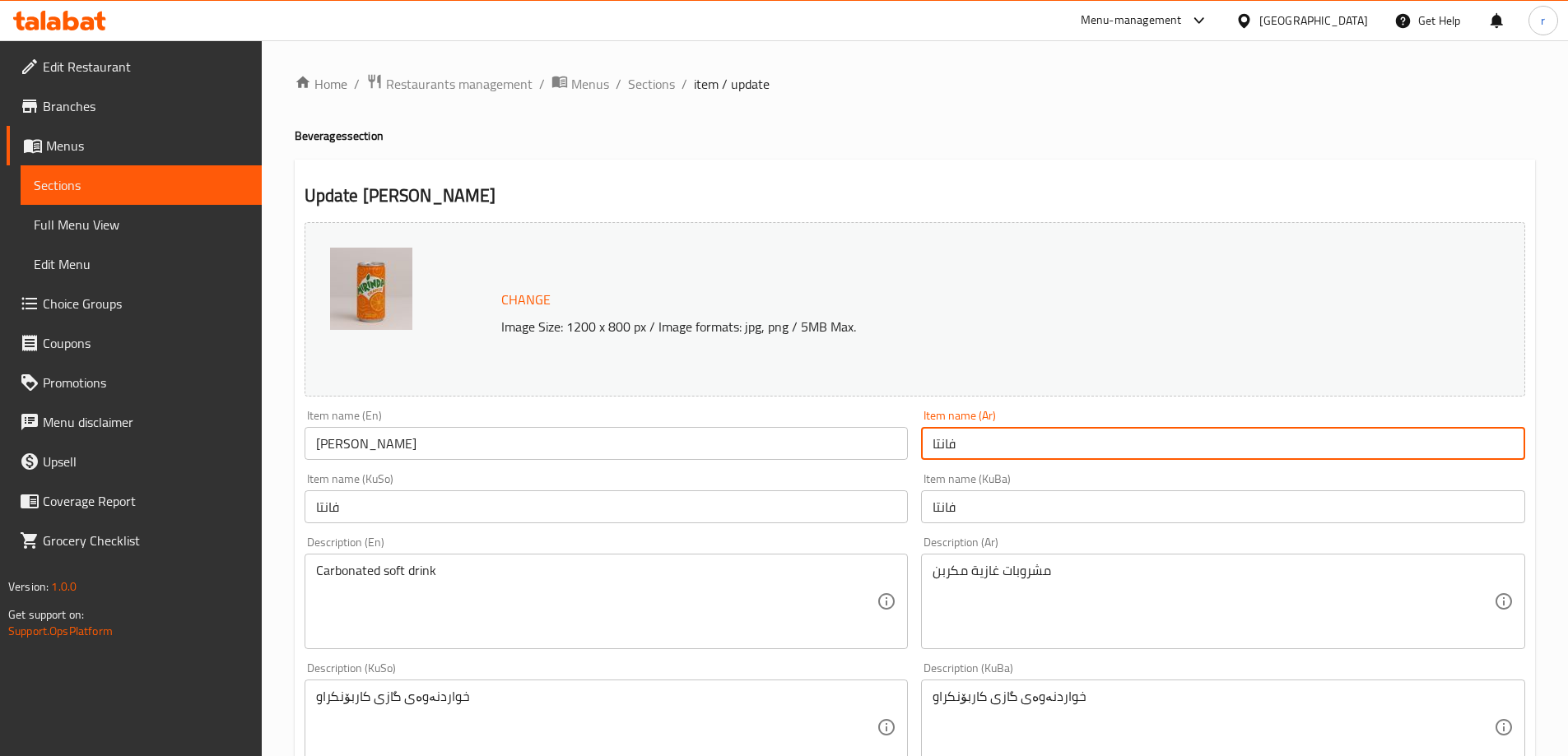
drag, startPoint x: 969, startPoint y: 436, endPoint x: 884, endPoint y: 443, distance: 85.3
click at [884, 443] on div "Change Image Size: 1200 x 800 px / Image formats: jpg, png / 5MB Max. Item name…" at bounding box center [915, 677] width 1234 height 922
paste input "يرندا برتقال"
type input "ميرندا برتقال"
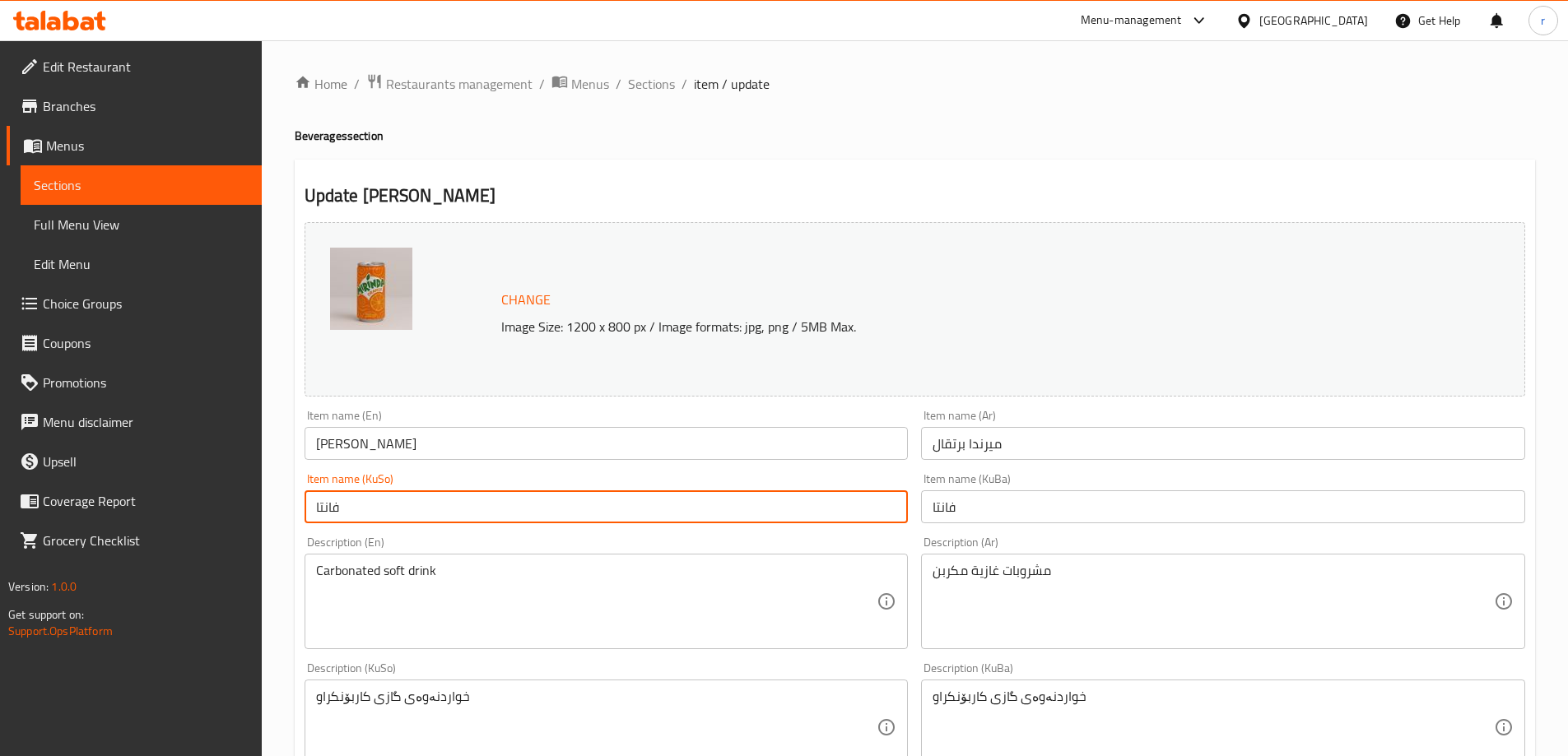
drag, startPoint x: 459, startPoint y: 503, endPoint x: 218, endPoint y: 504, distance: 241.0
click at [218, 504] on div "Edit Restaurant Branches Menus Sections Full Menu View Edit Menu Choice Groups …" at bounding box center [784, 707] width 1568 height 1336
paste input "یرندا پرتەقاڵ"
type input "میرندا پرتەقاڵ"
drag, startPoint x: 851, startPoint y: 503, endPoint x: 809, endPoint y: 508, distance: 42.3
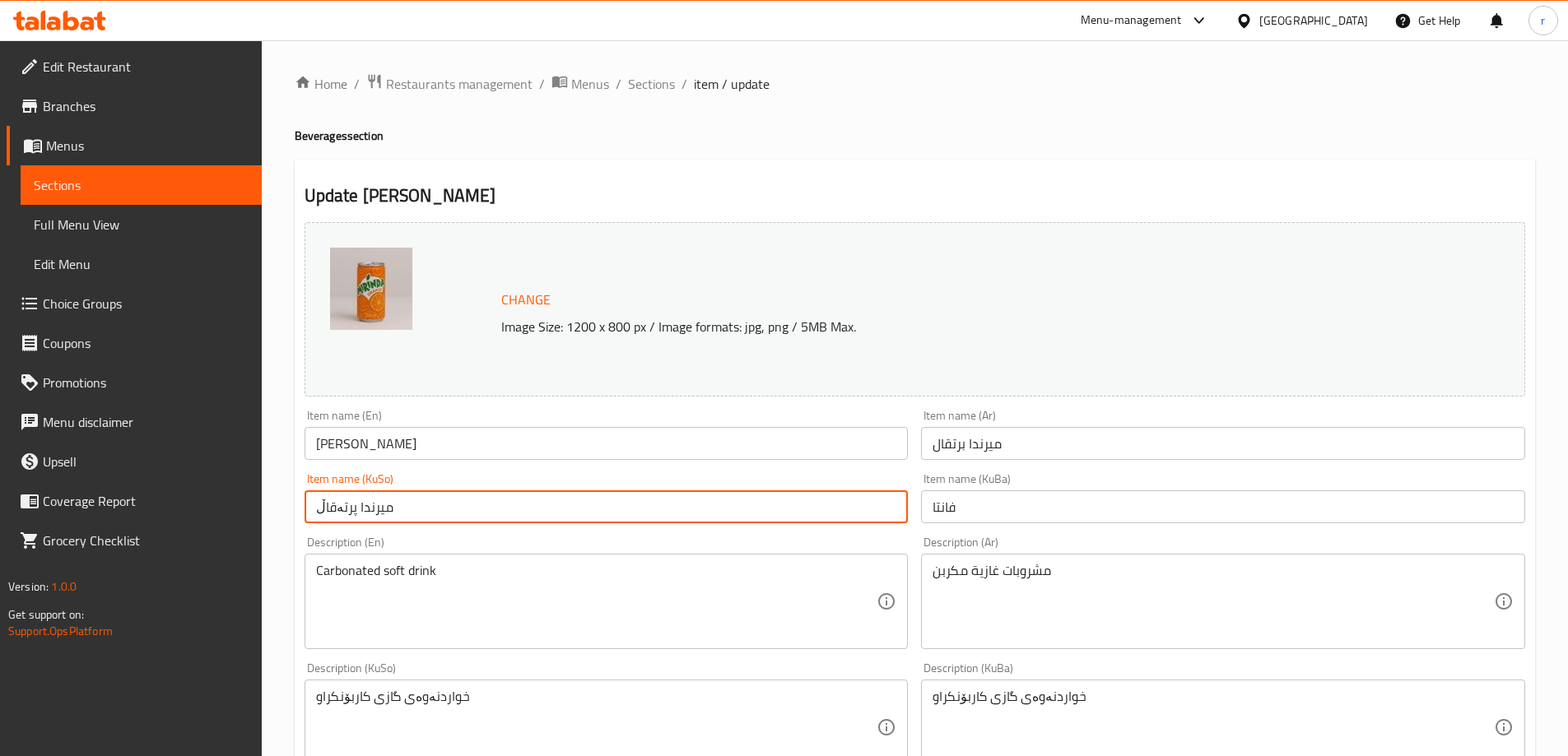
click at [817, 507] on div "Change Image Size: 1200 x 800 px / Image formats: jpg, png / 5MB Max. Item name…" at bounding box center [915, 677] width 1234 height 922
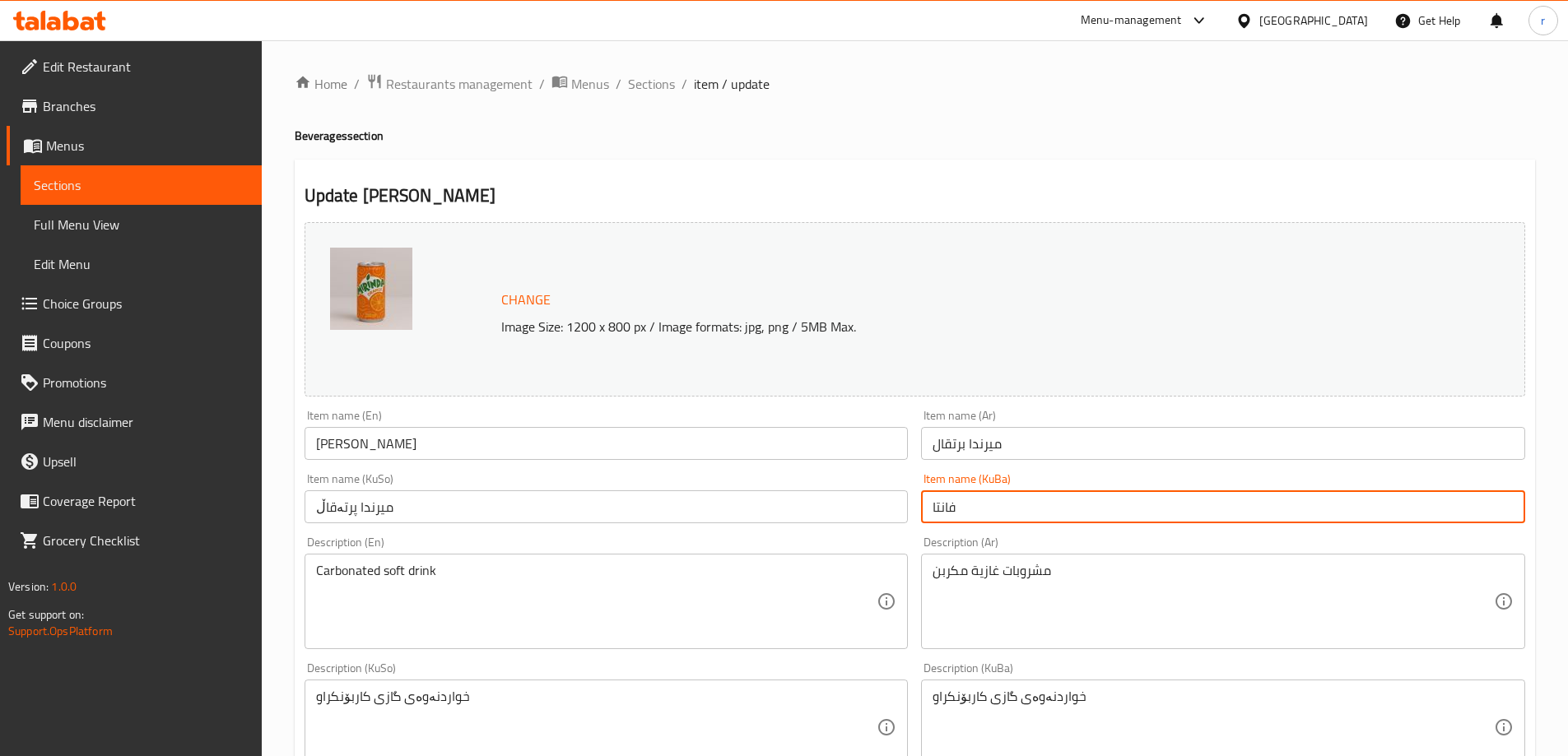
paste input "یرندا پرتەقاڵ"
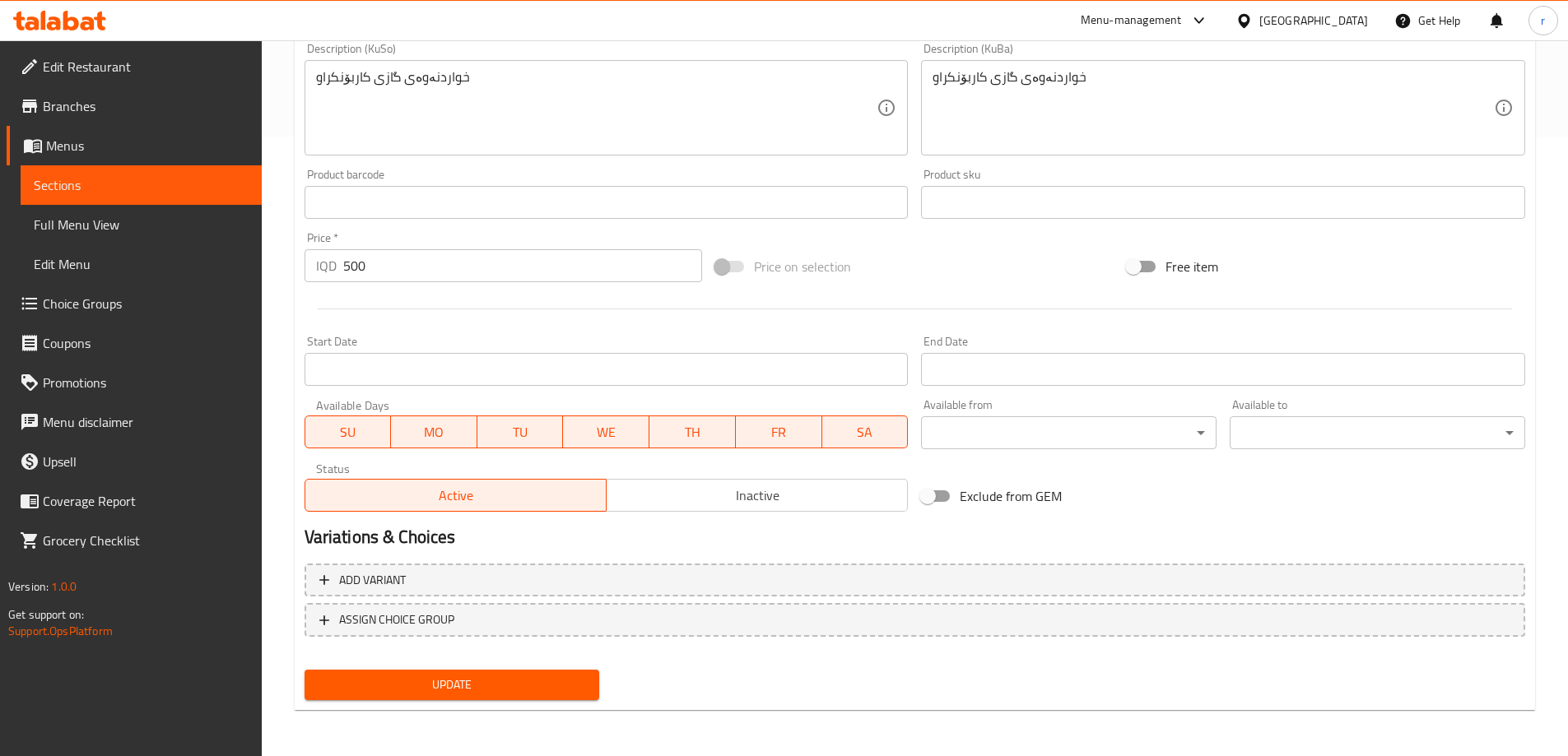
type input "میرندا پرتەقاڵ"
click at [478, 680] on span "Update" at bounding box center [452, 685] width 269 height 21
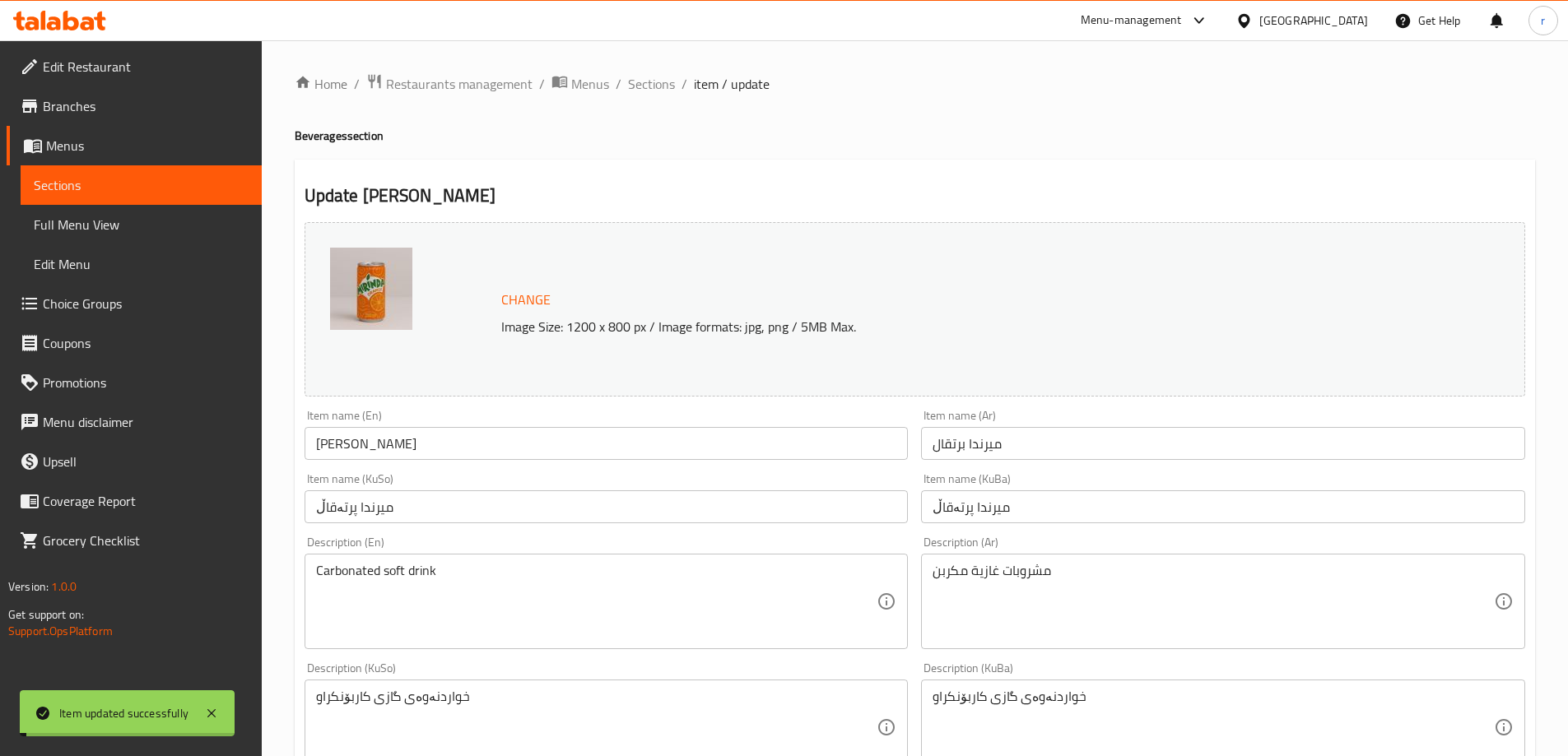
click at [104, 219] on span "Full Menu View" at bounding box center [141, 224] width 215 height 20
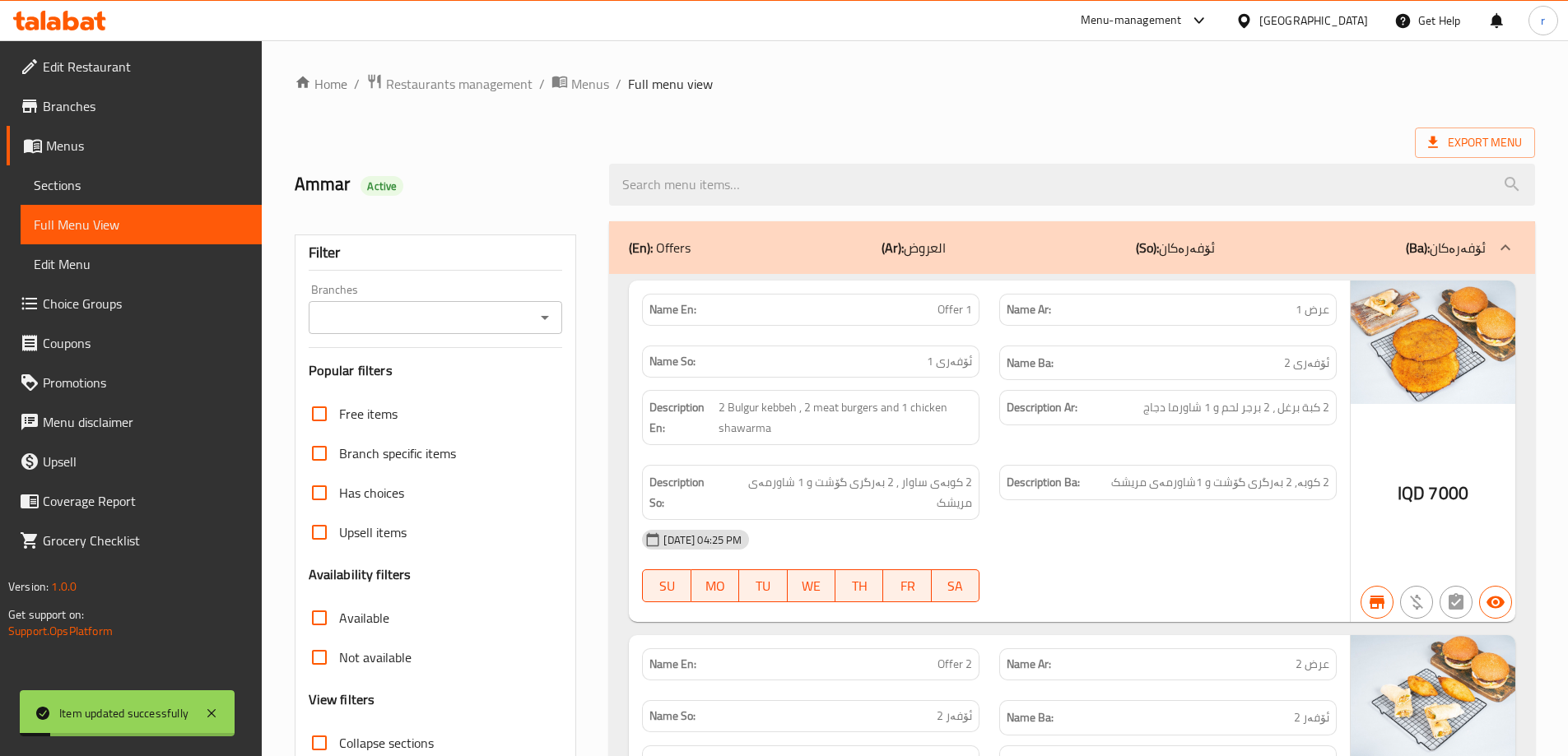
click at [418, 313] on input "Branches" at bounding box center [422, 317] width 217 height 23
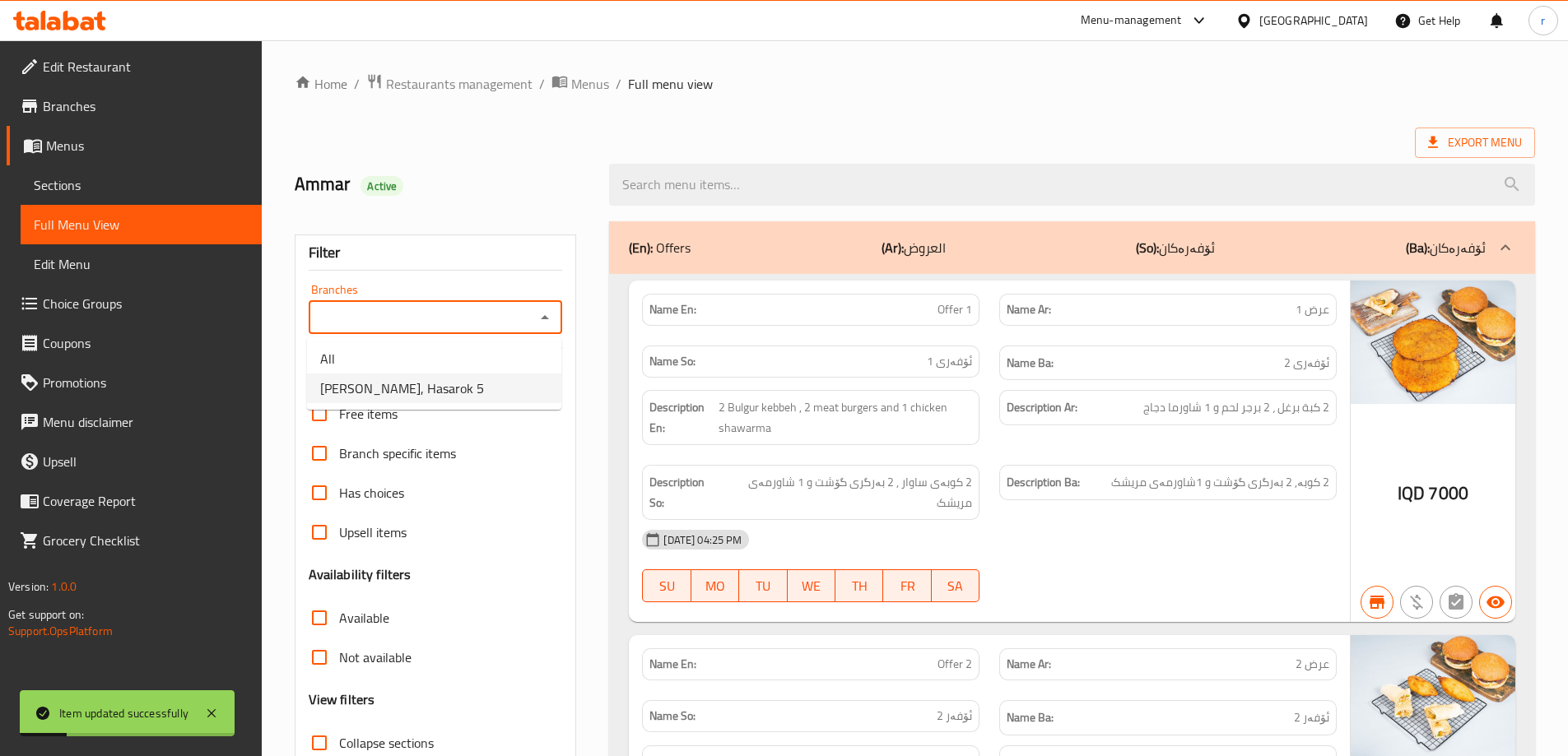
click at [413, 374] on li "Kubbay Wasta Abdulla, Hasarok 5" at bounding box center [434, 388] width 254 height 30
type input "Kubbay Wasta Abdulla, Hasarok 5"
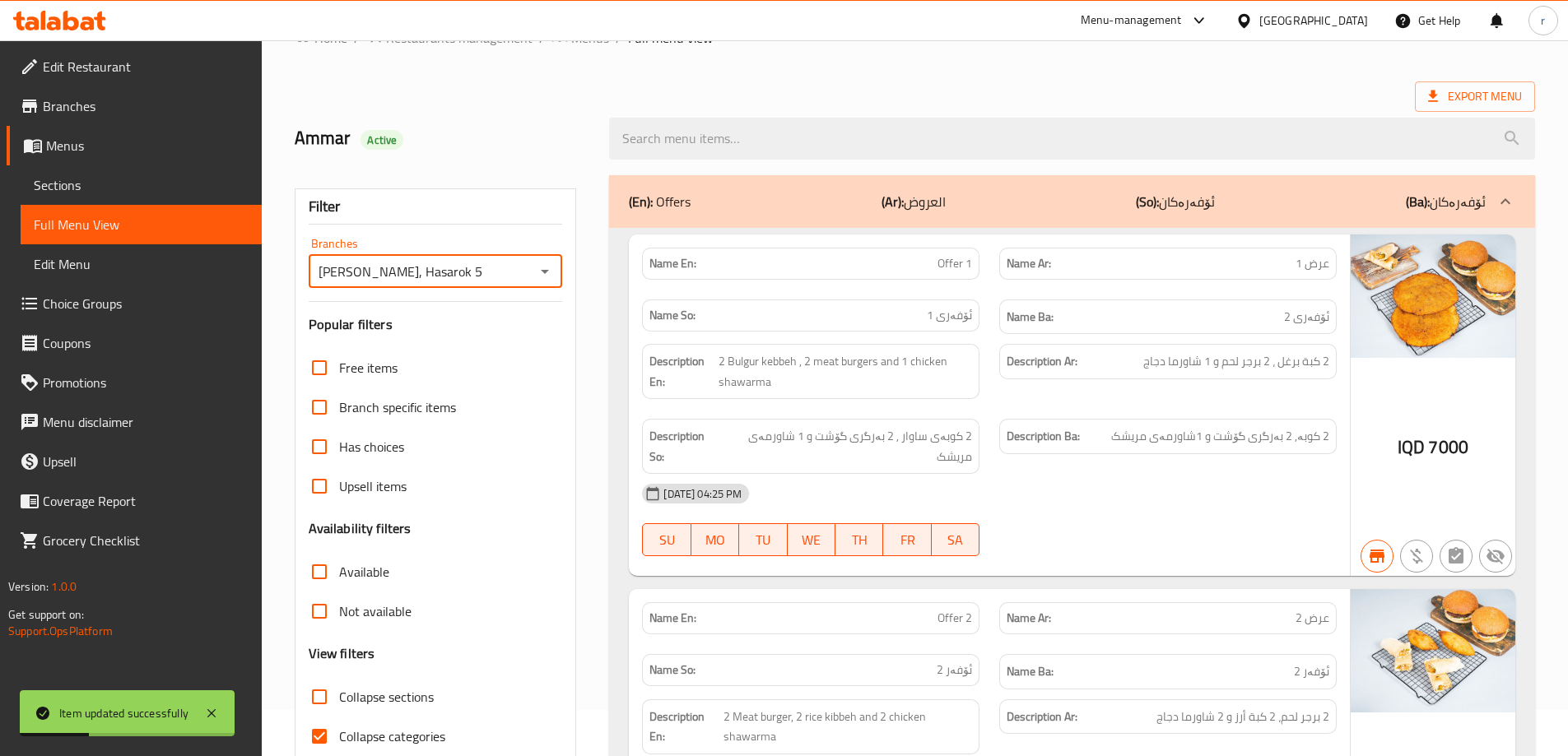
scroll to position [119, 0]
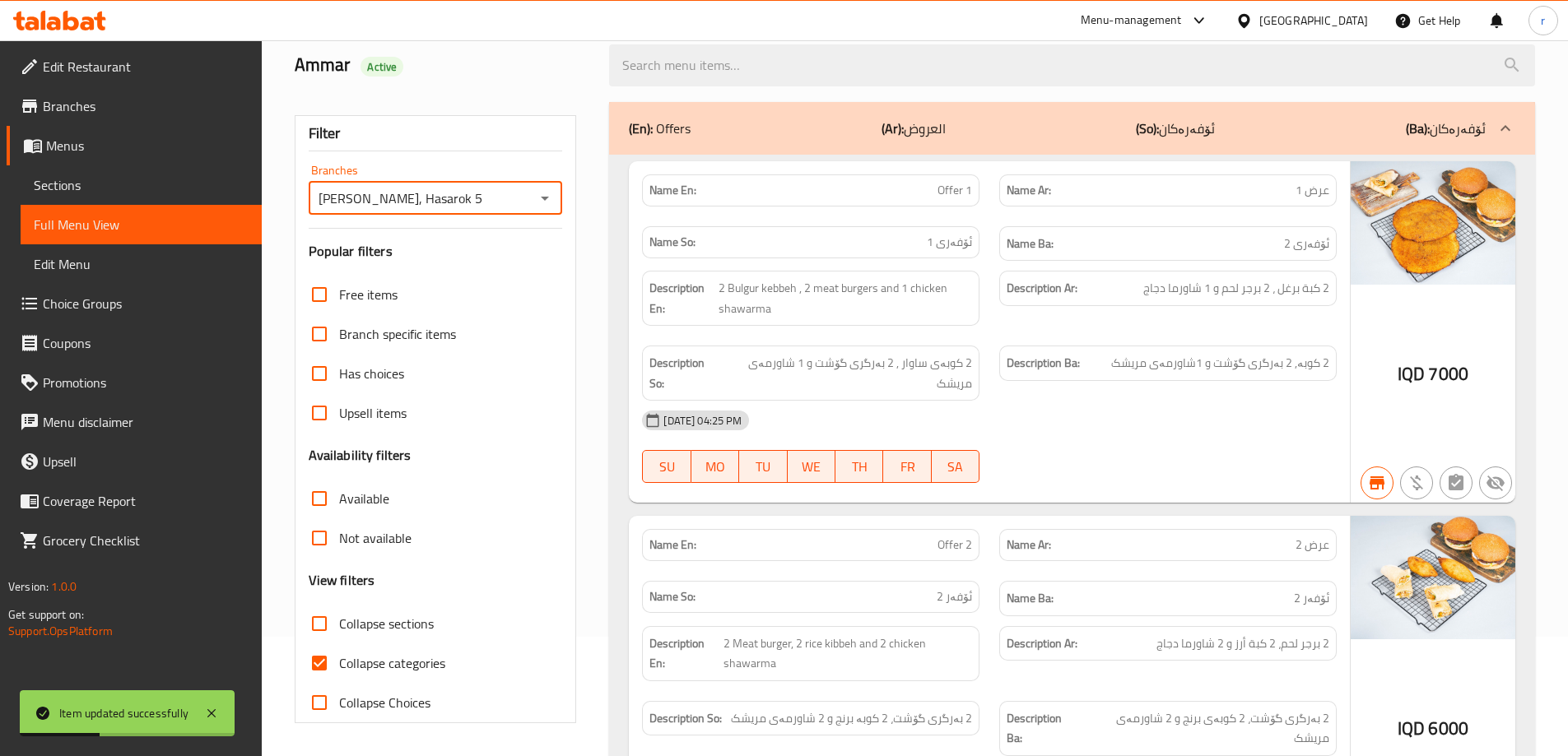
click at [384, 667] on span "Collapse categories" at bounding box center [392, 663] width 106 height 20
click at [339, 667] on input "Collapse categories" at bounding box center [319, 663] width 39 height 39
checkbox input "false"
click at [366, 634] on span "Collapse sections" at bounding box center [385, 623] width 94 height 20
click at [339, 635] on input "Collapse sections" at bounding box center [319, 623] width 39 height 39
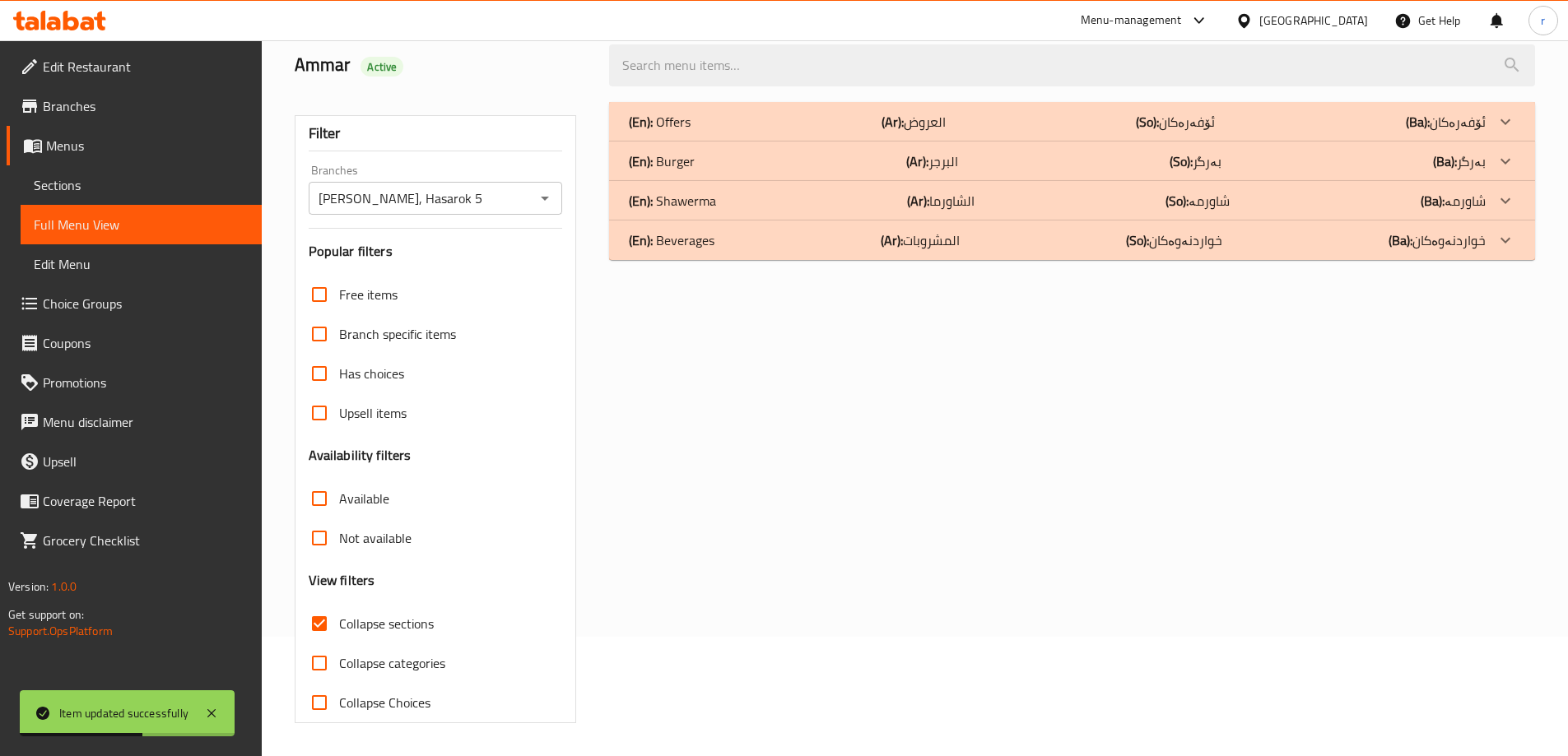
click at [882, 255] on div "(En): Beverages (Ar): المشروبات (So): خواردنەوەکان (Ba): خواردنەوەکان" at bounding box center [1071, 240] width 926 height 39
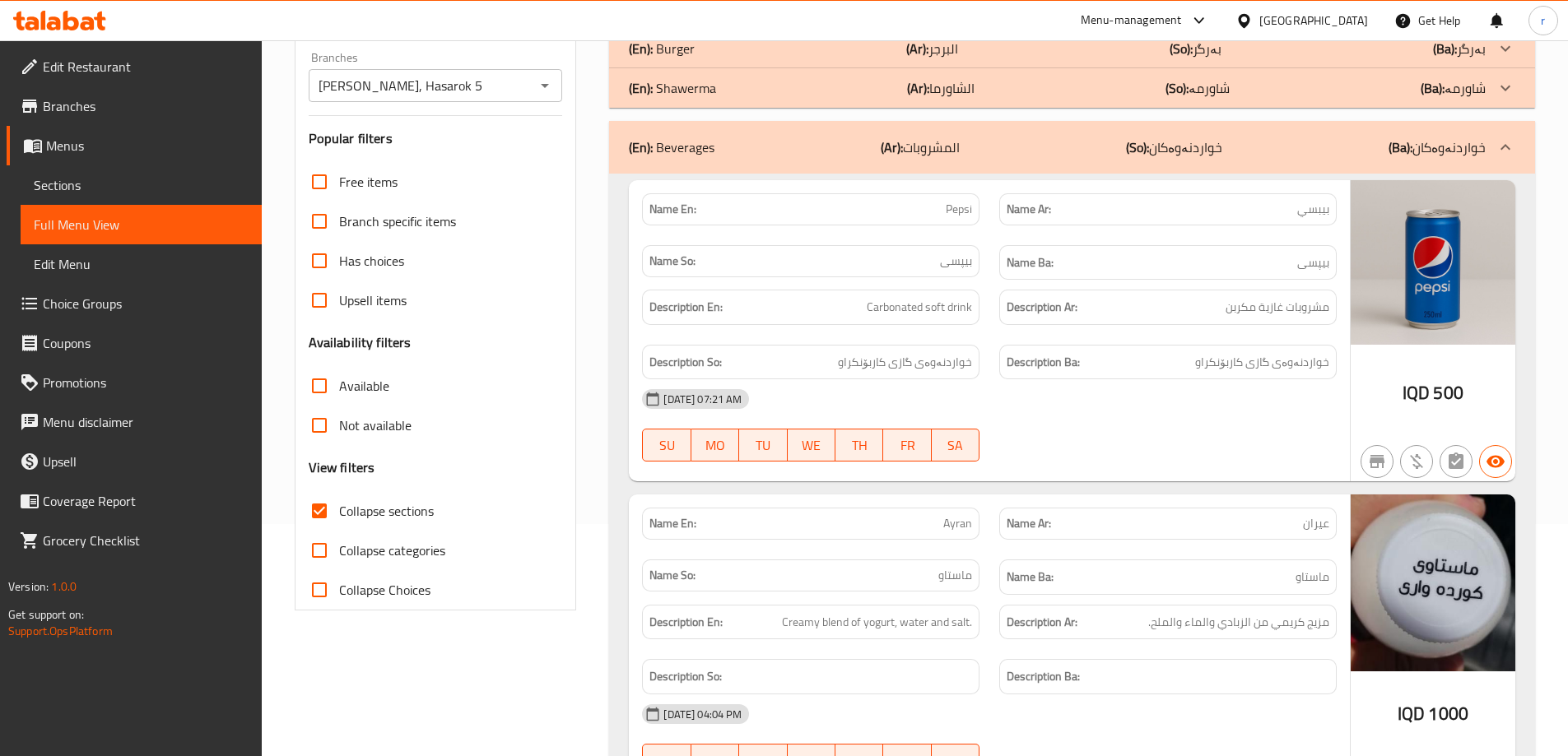
scroll to position [185, 0]
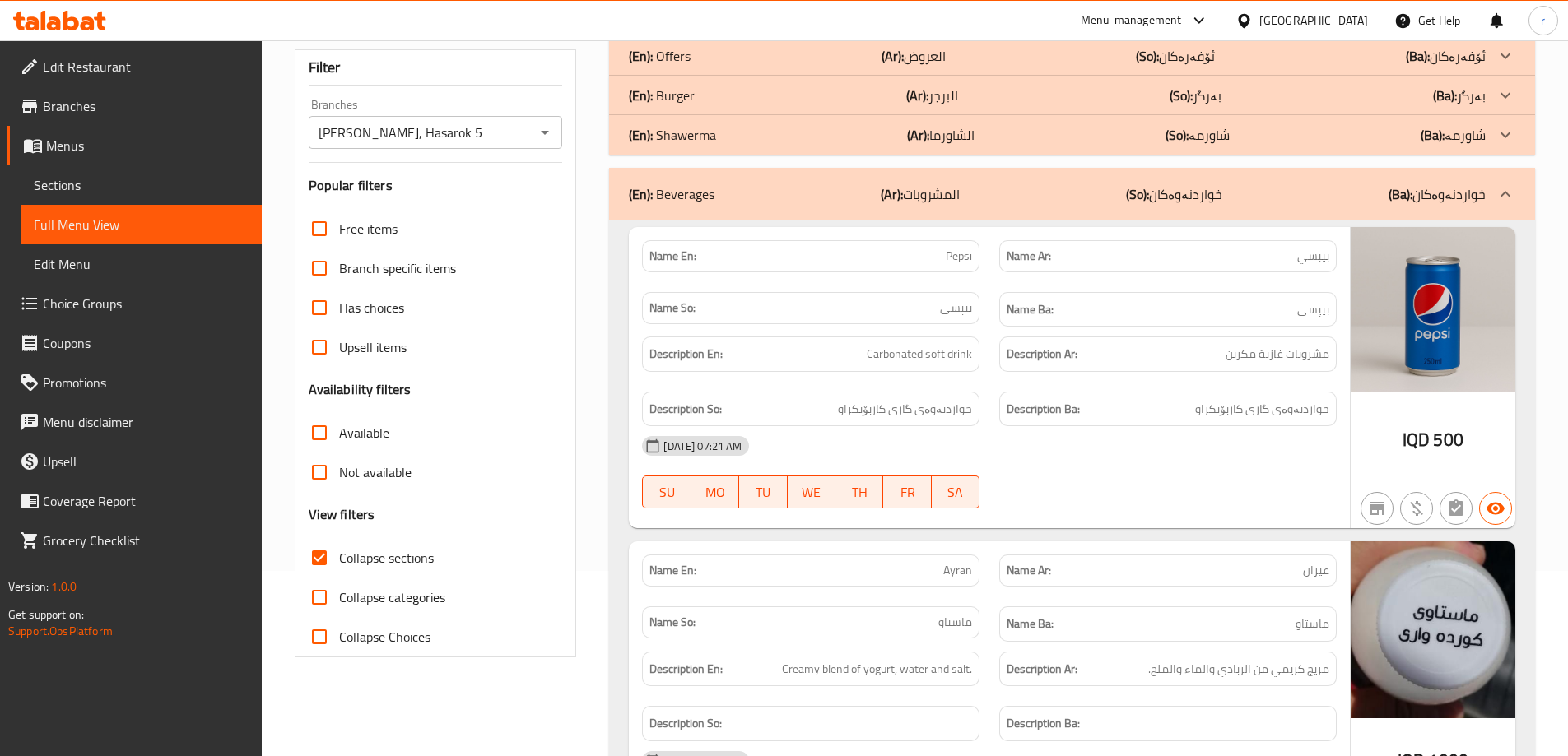
click at [707, 145] on p "(En): Shawerma" at bounding box center [672, 134] width 87 height 20
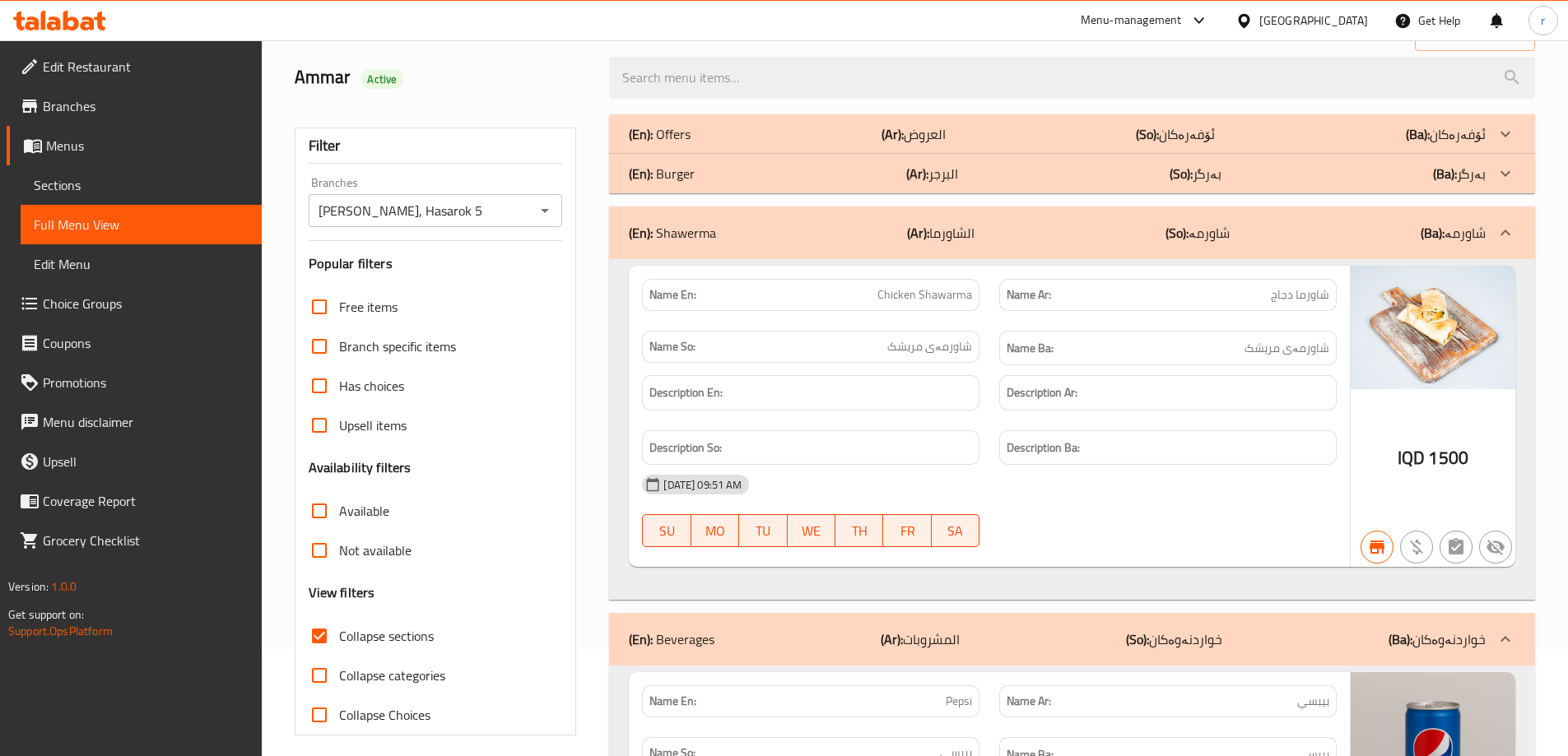
scroll to position [48, 0]
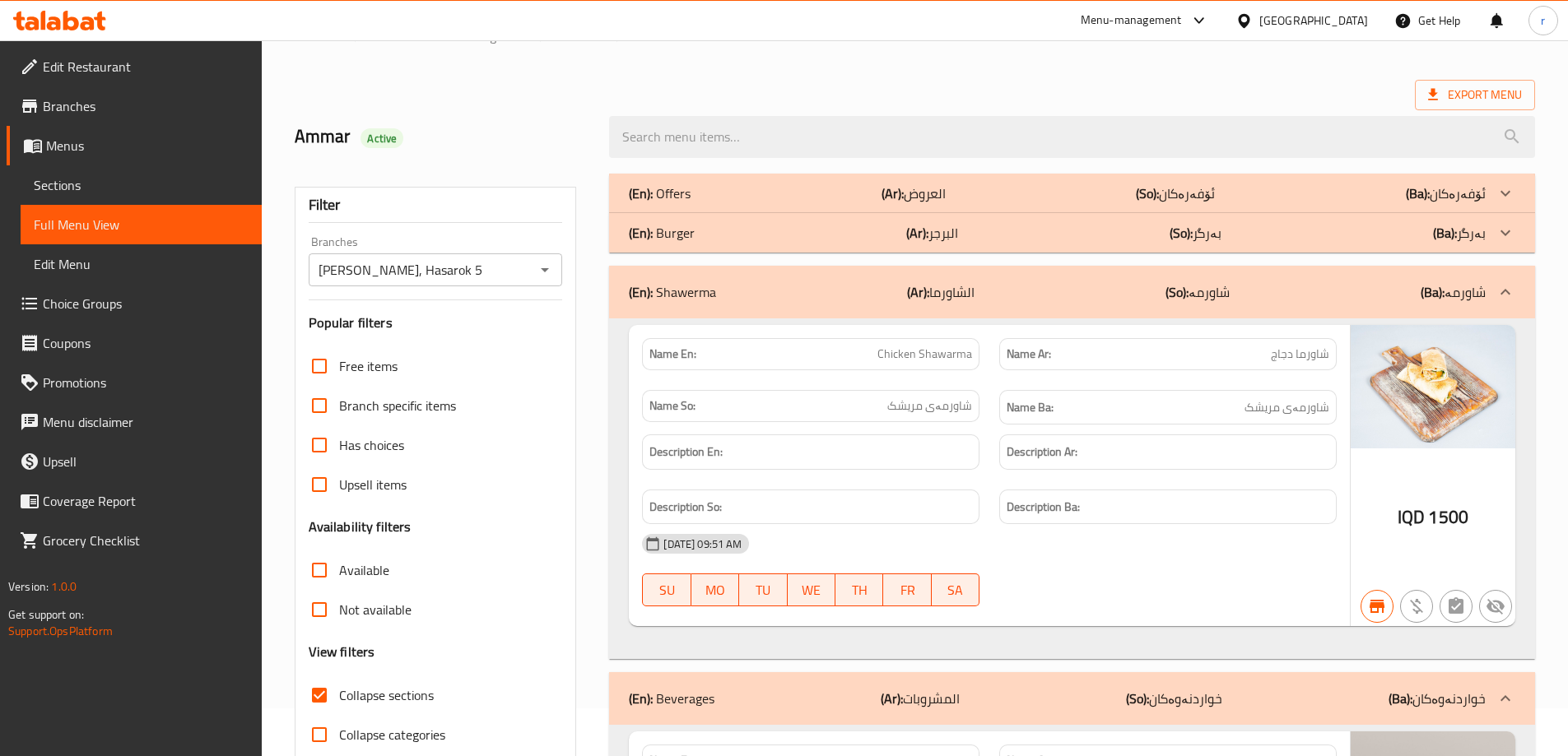
click at [774, 247] on div "(En): Burger (Ar): البرجر (So): بەرگر (Ba): بەرگر" at bounding box center [1071, 232] width 926 height 39
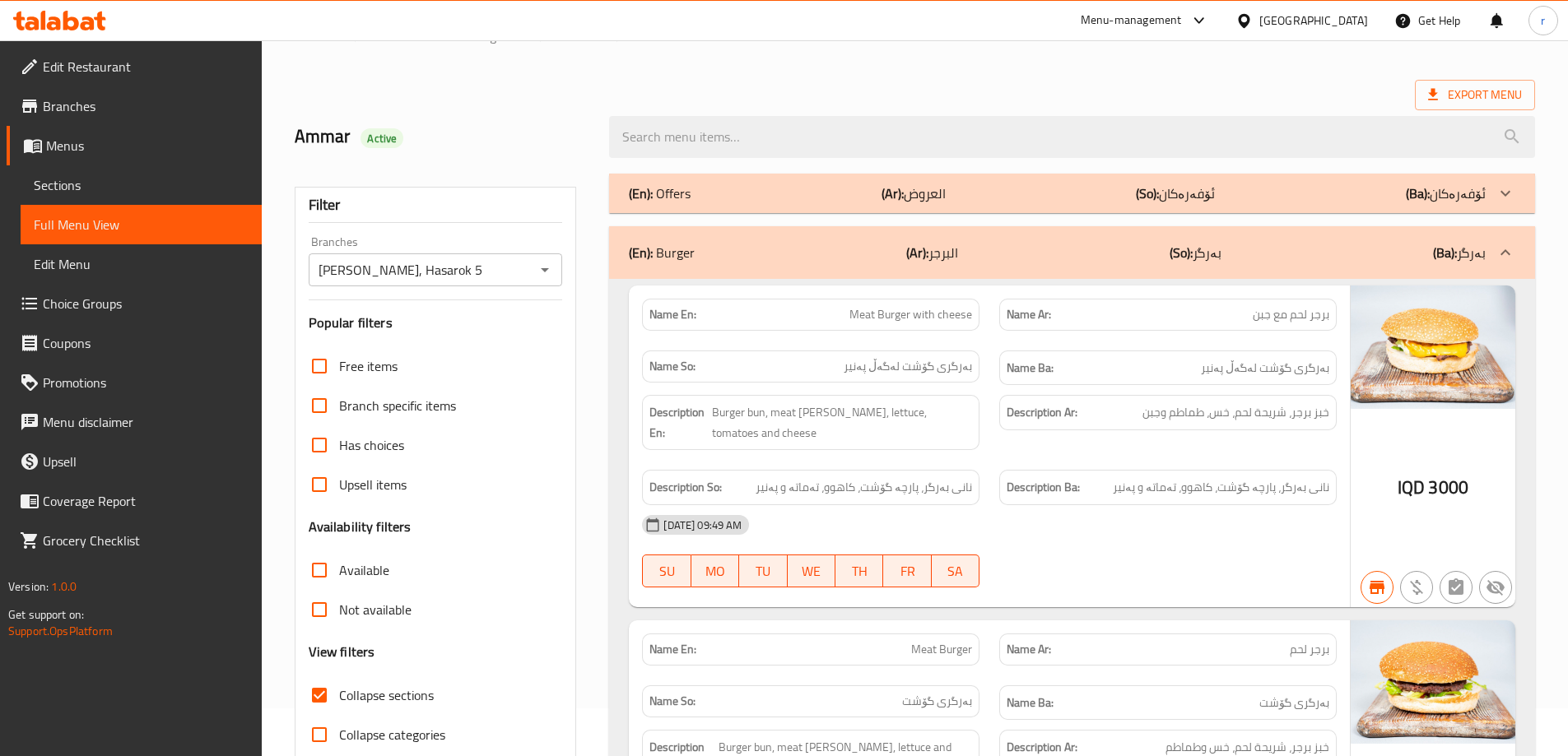
click at [819, 204] on div "(En): Offers (Ar): العروض (So): ئۆفەرەکان (Ba): ئۆفەرەکان" at bounding box center [1071, 193] width 926 height 39
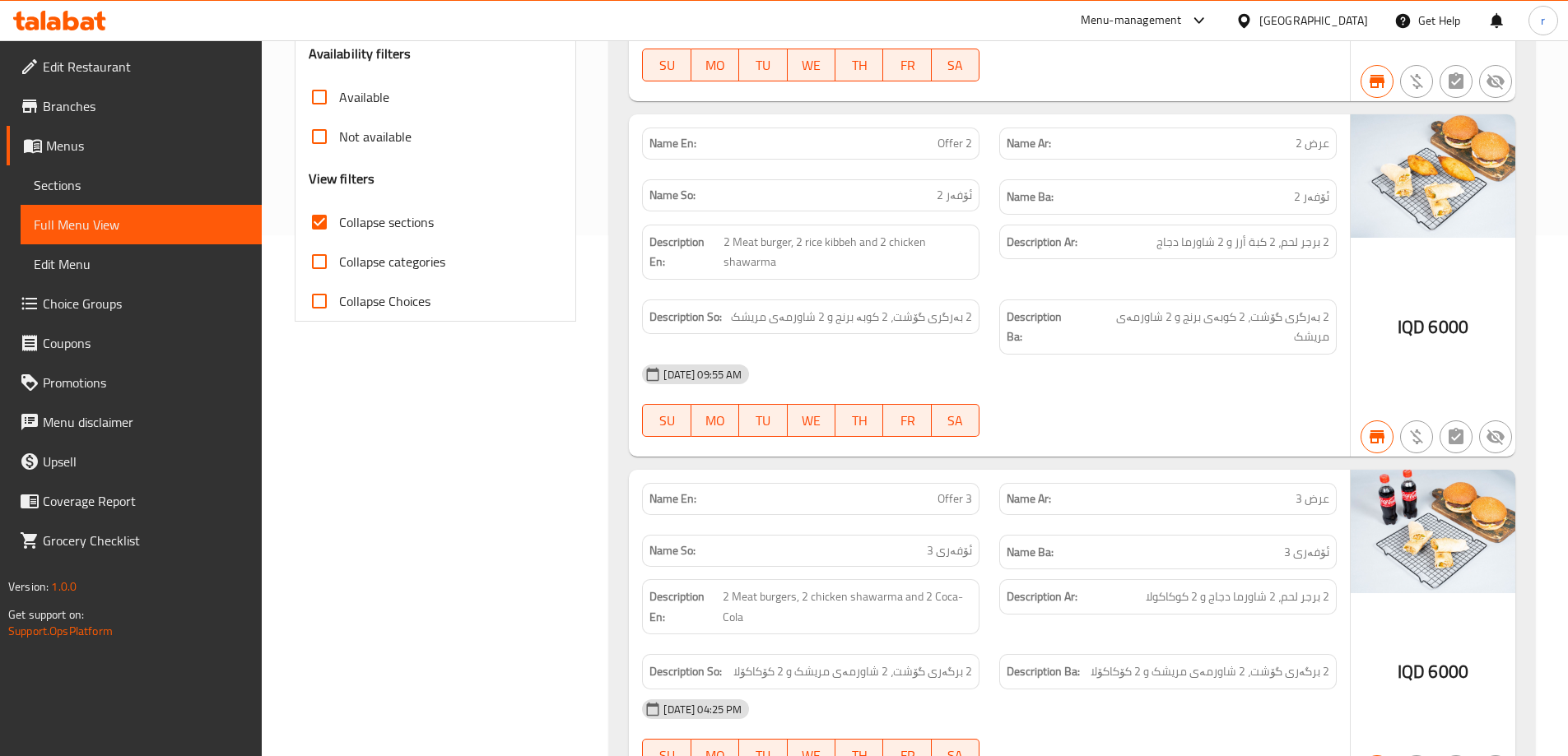
scroll to position [459, 0]
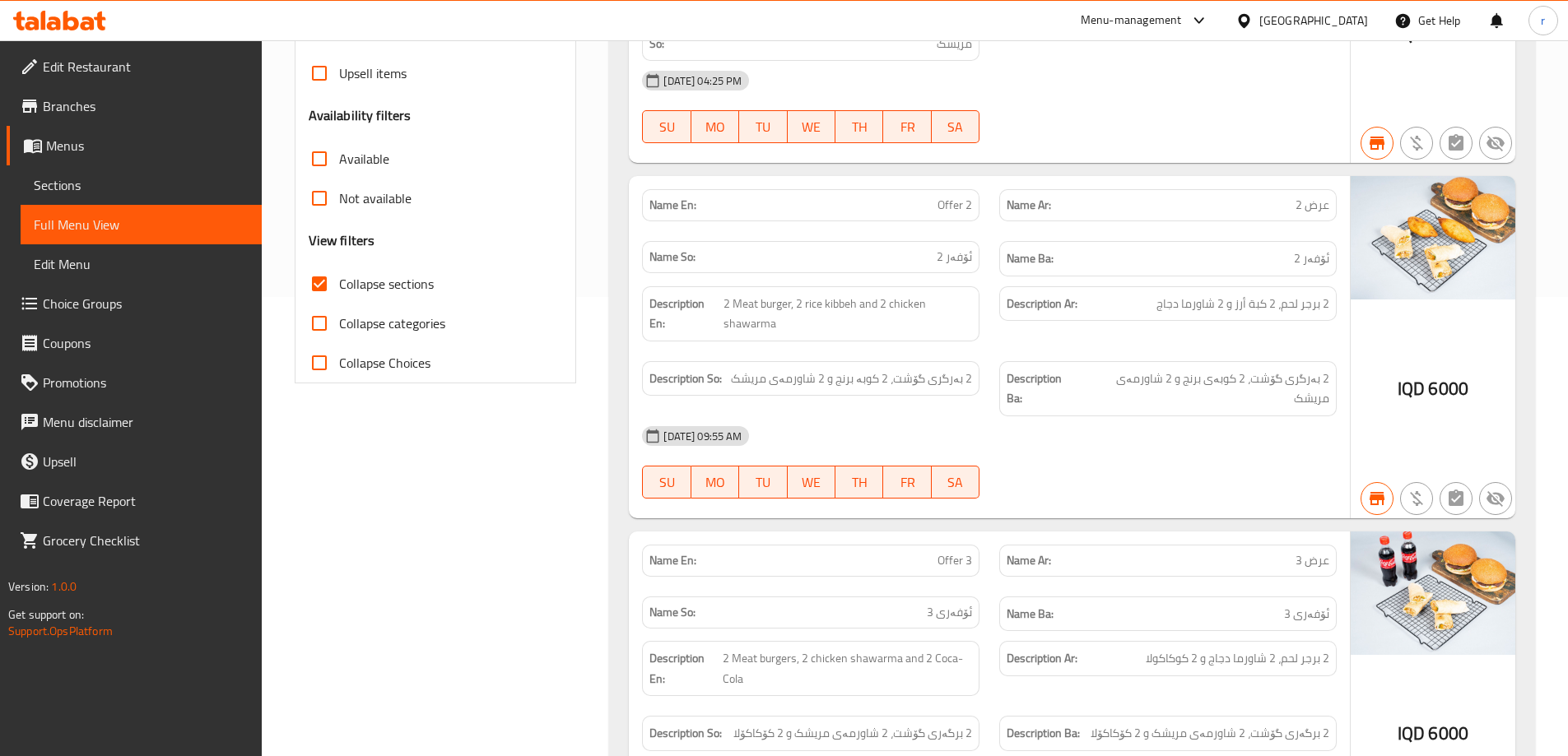
click at [415, 289] on span "Collapse sections" at bounding box center [385, 284] width 94 height 20
click at [339, 289] on input "Collapse sections" at bounding box center [319, 284] width 39 height 39
click at [415, 289] on span "Collapse sections" at bounding box center [385, 284] width 94 height 20
click at [339, 289] on input "Collapse sections" at bounding box center [319, 284] width 39 height 39
checkbox input "true"
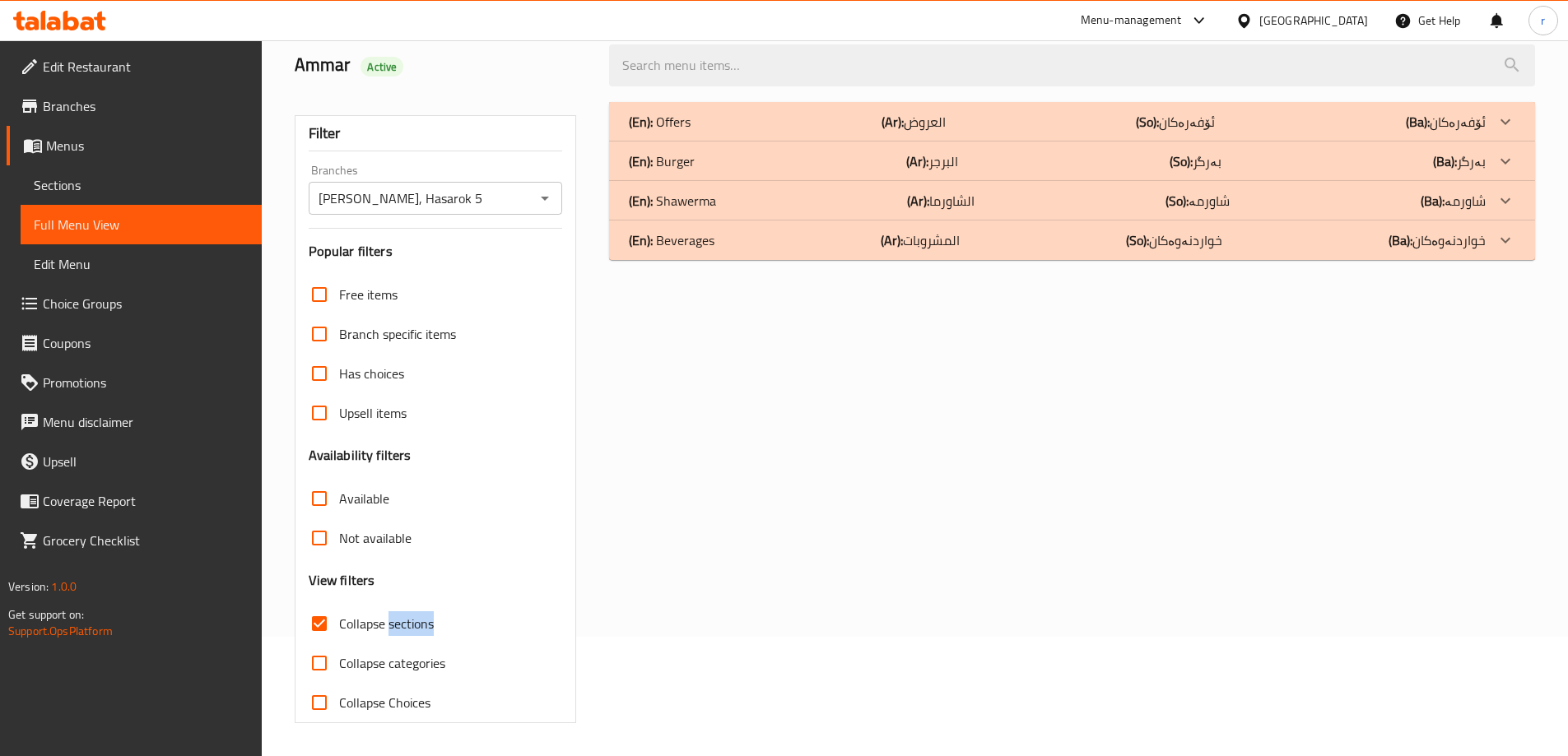
scroll to position [119, 0]
click at [836, 241] on div "(En): Beverages (Ar): المشروبات (So): خواردنەوەکان (Ba): خواردنەوەکان" at bounding box center [1057, 240] width 857 height 20
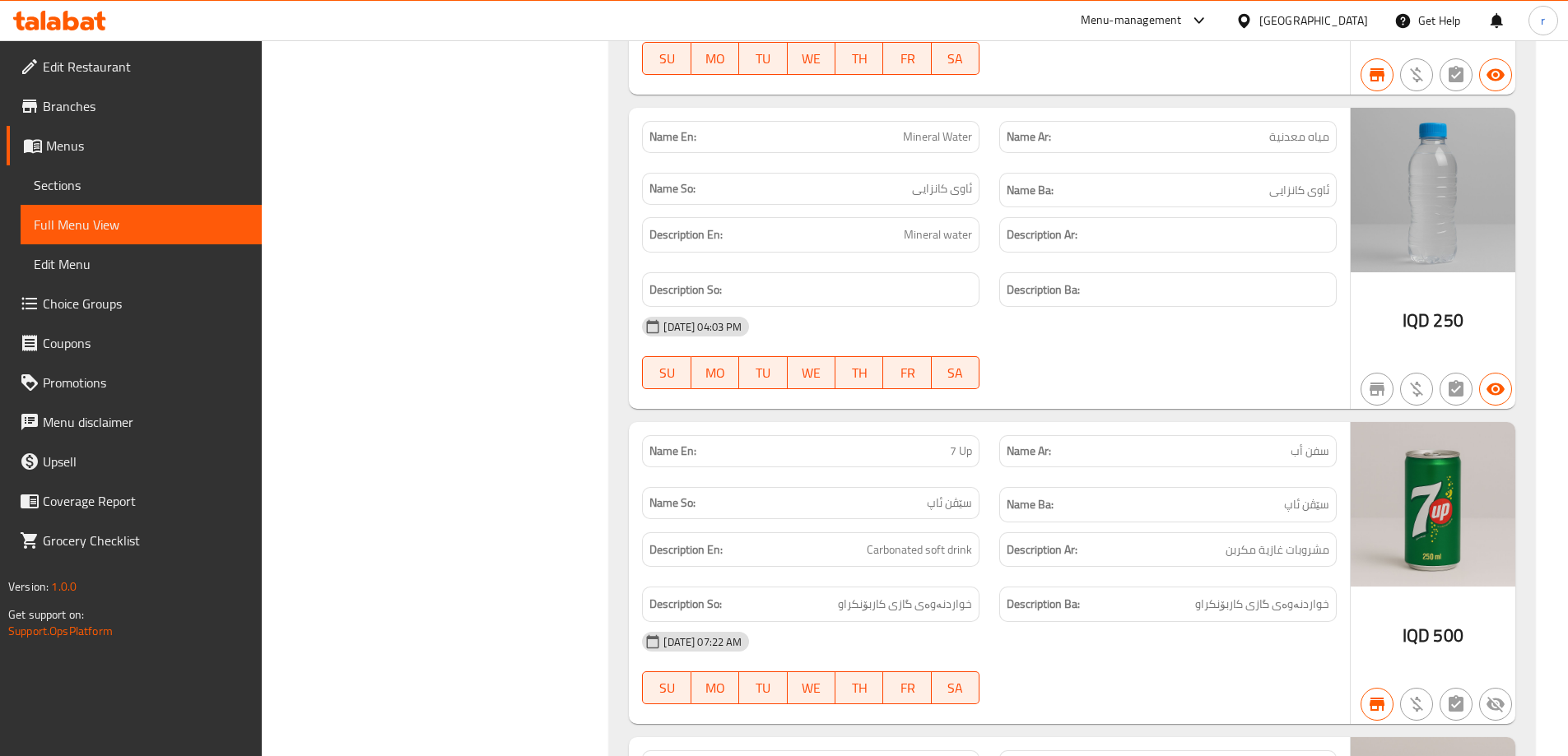
scroll to position [942, 0]
